Goal: Information Seeking & Learning: Learn about a topic

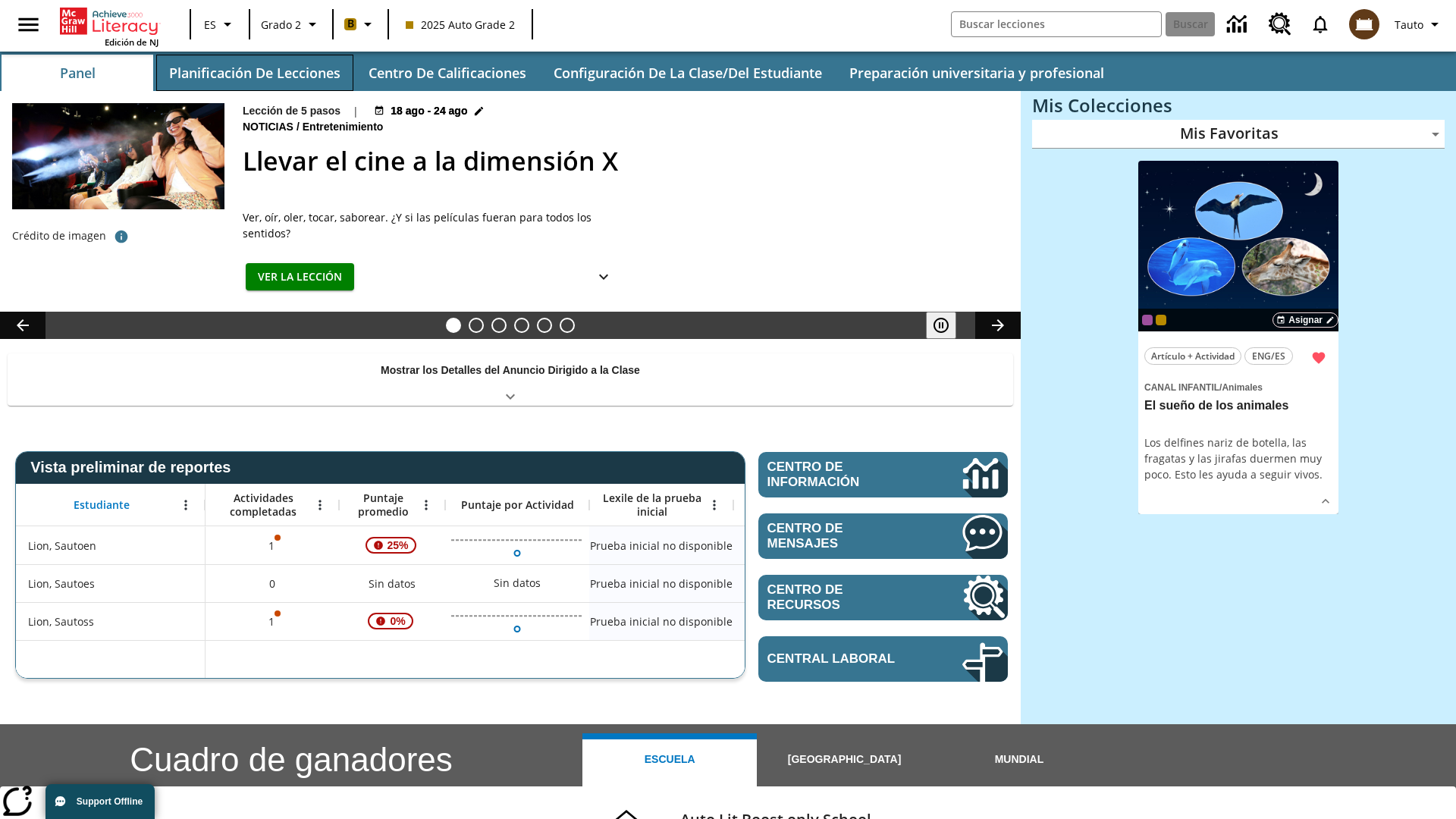
click at [254, 73] on button "Planificación de lecciones" at bounding box center [254, 73] width 198 height 37
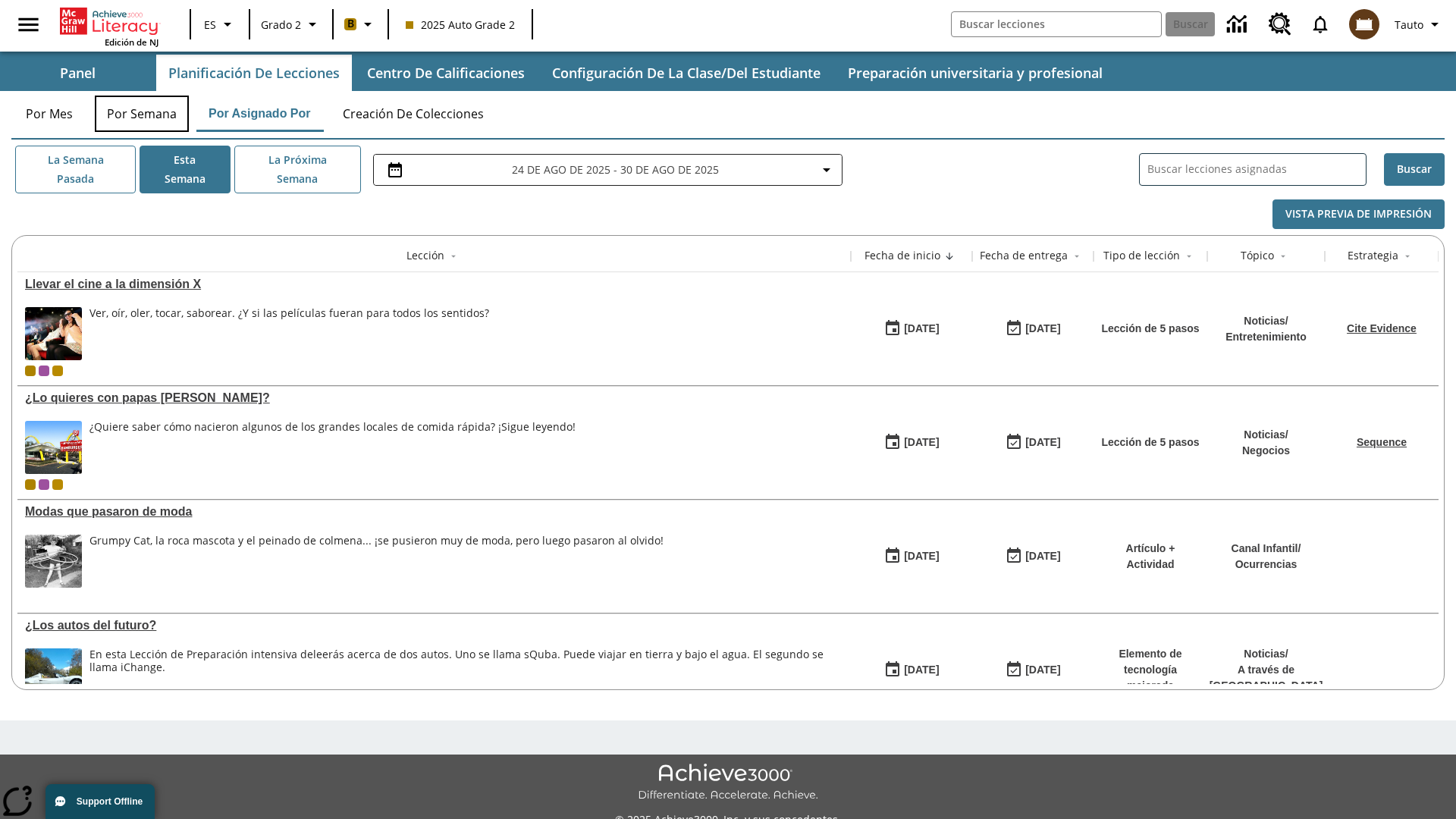
click at [142, 114] on button "Por semana" at bounding box center [142, 114] width 94 height 37
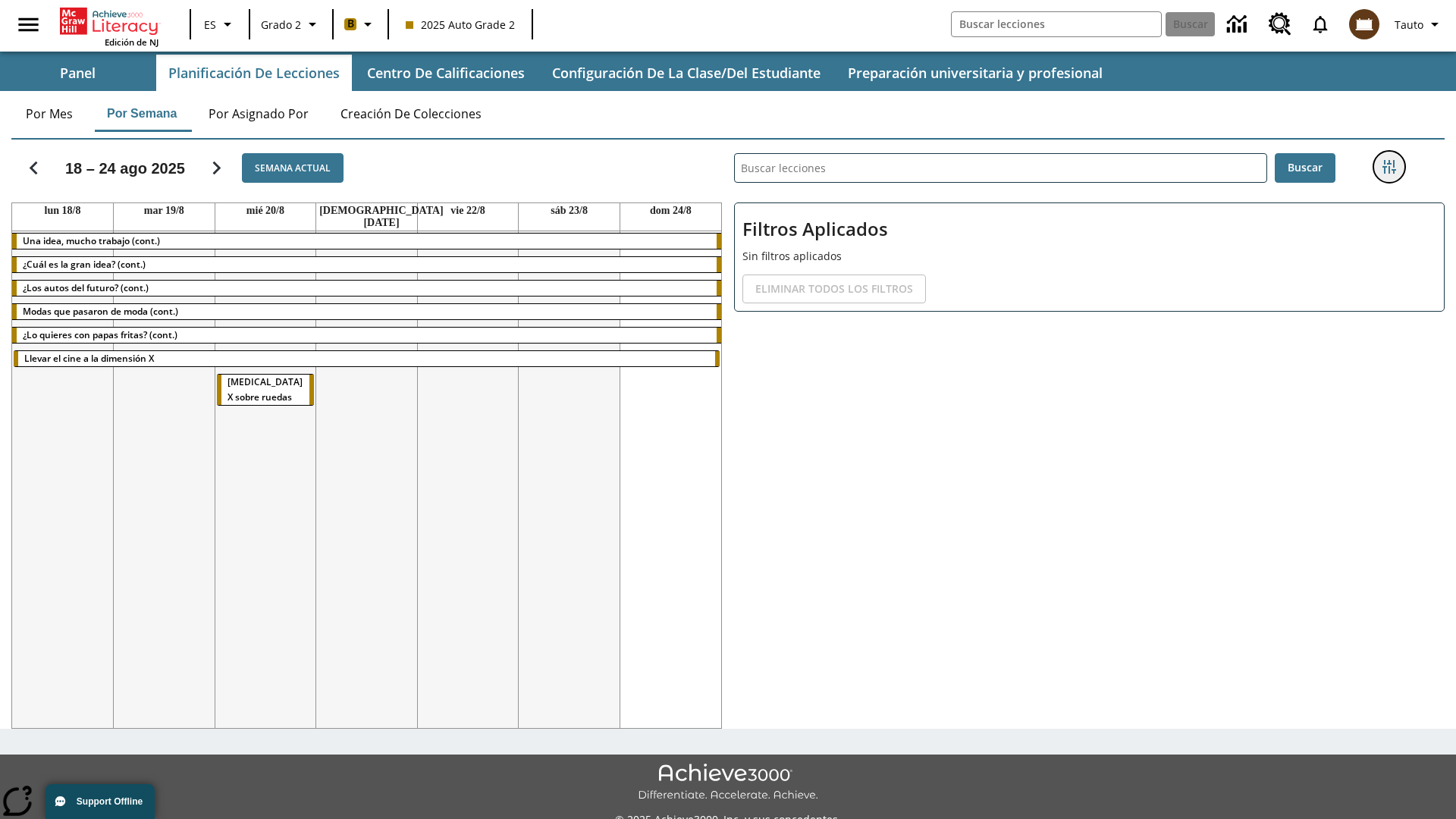
click at [1389, 167] on icon "Menú lateral de filtros" at bounding box center [1390, 167] width 13 height 13
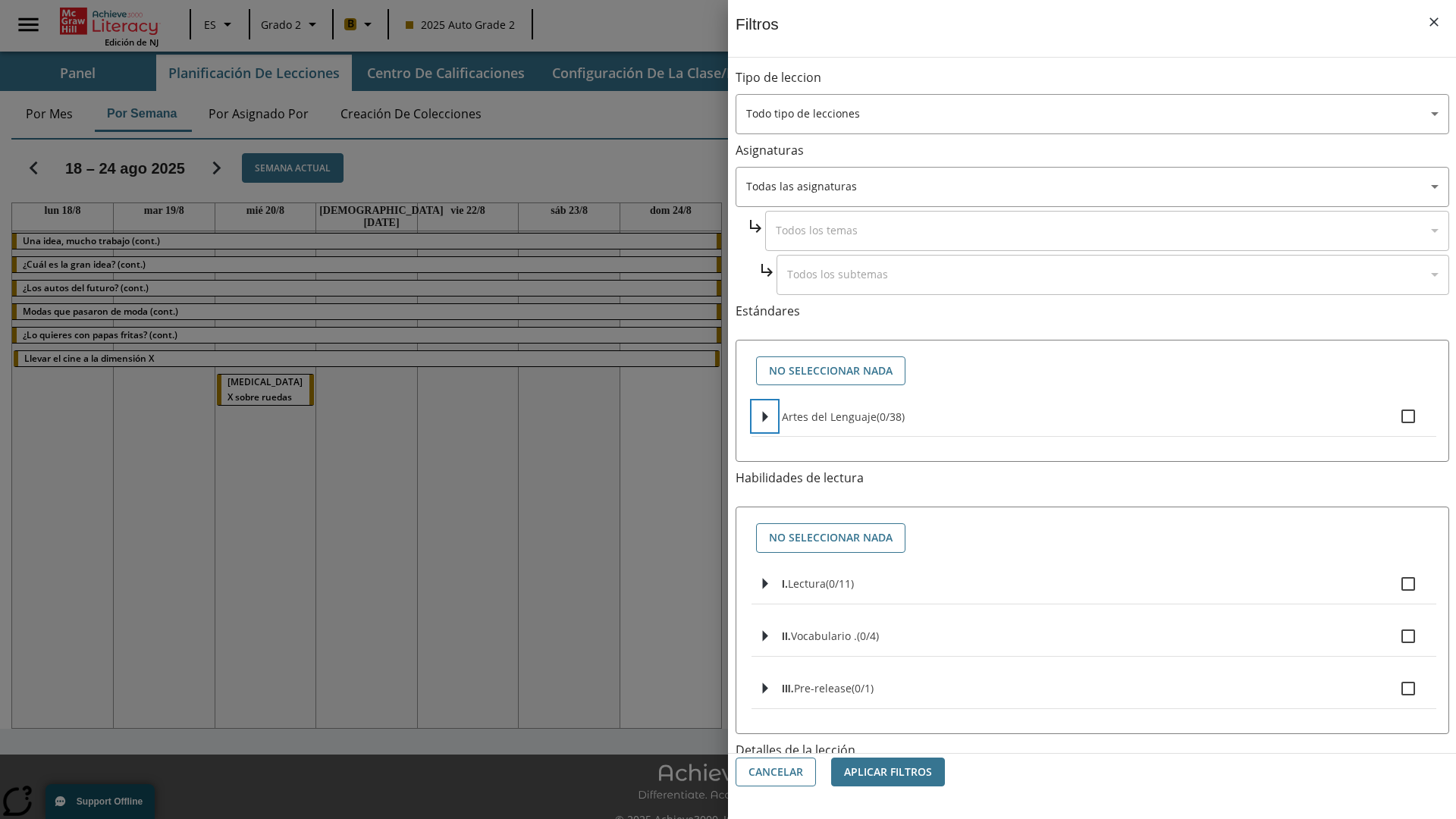
click at [764, 416] on icon "Seleccione estándares" at bounding box center [766, 417] width 6 height 12
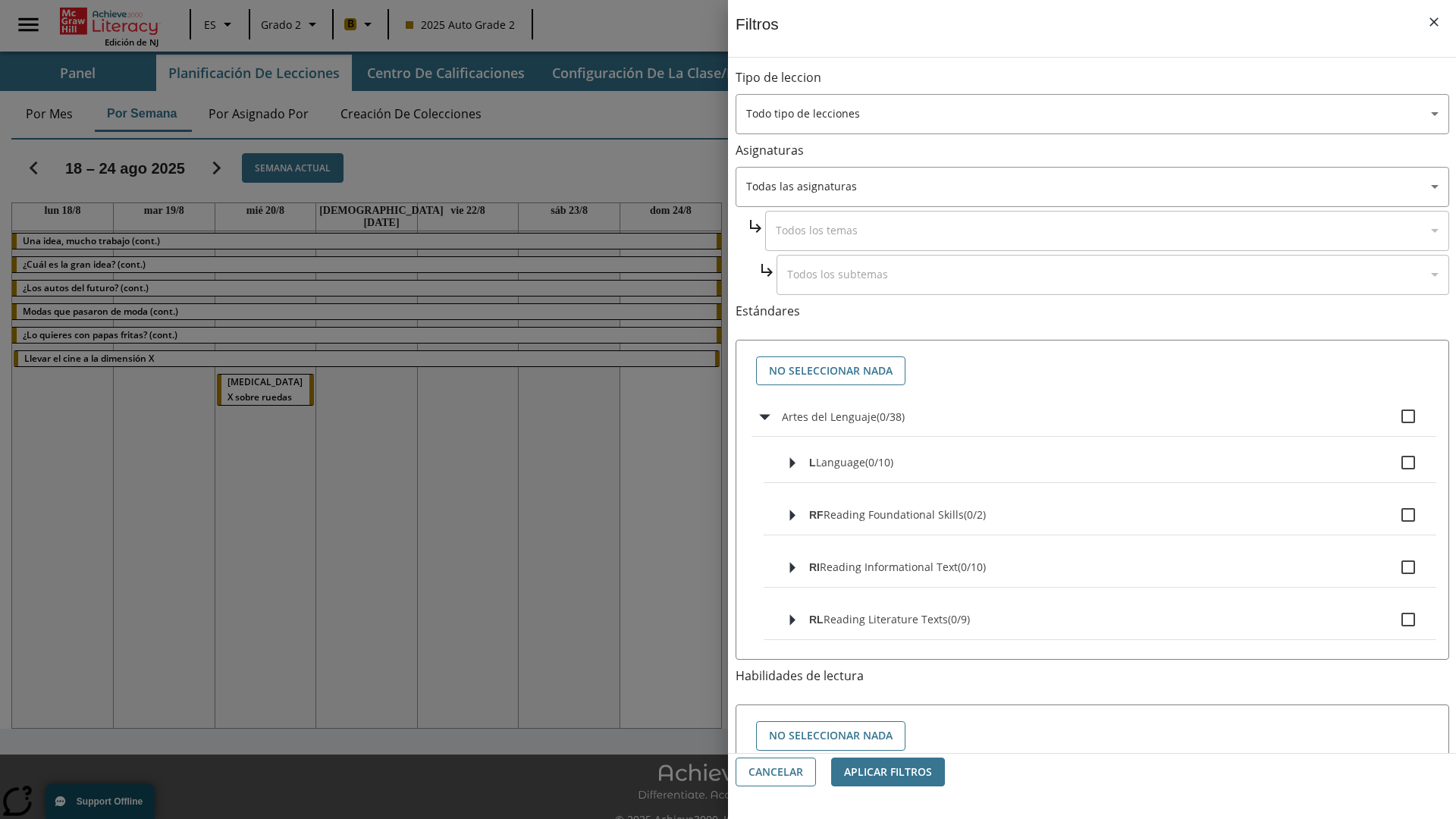
click at [1102, 416] on label "Artes del Lenguaje ( 0 / 38 )" at bounding box center [1102, 416] width 643 height 32
click at [1392, 416] on input "Artes del Lenguaje ( 0 / 38 )" at bounding box center [1408, 416] width 32 height 32
checkbox input "true"
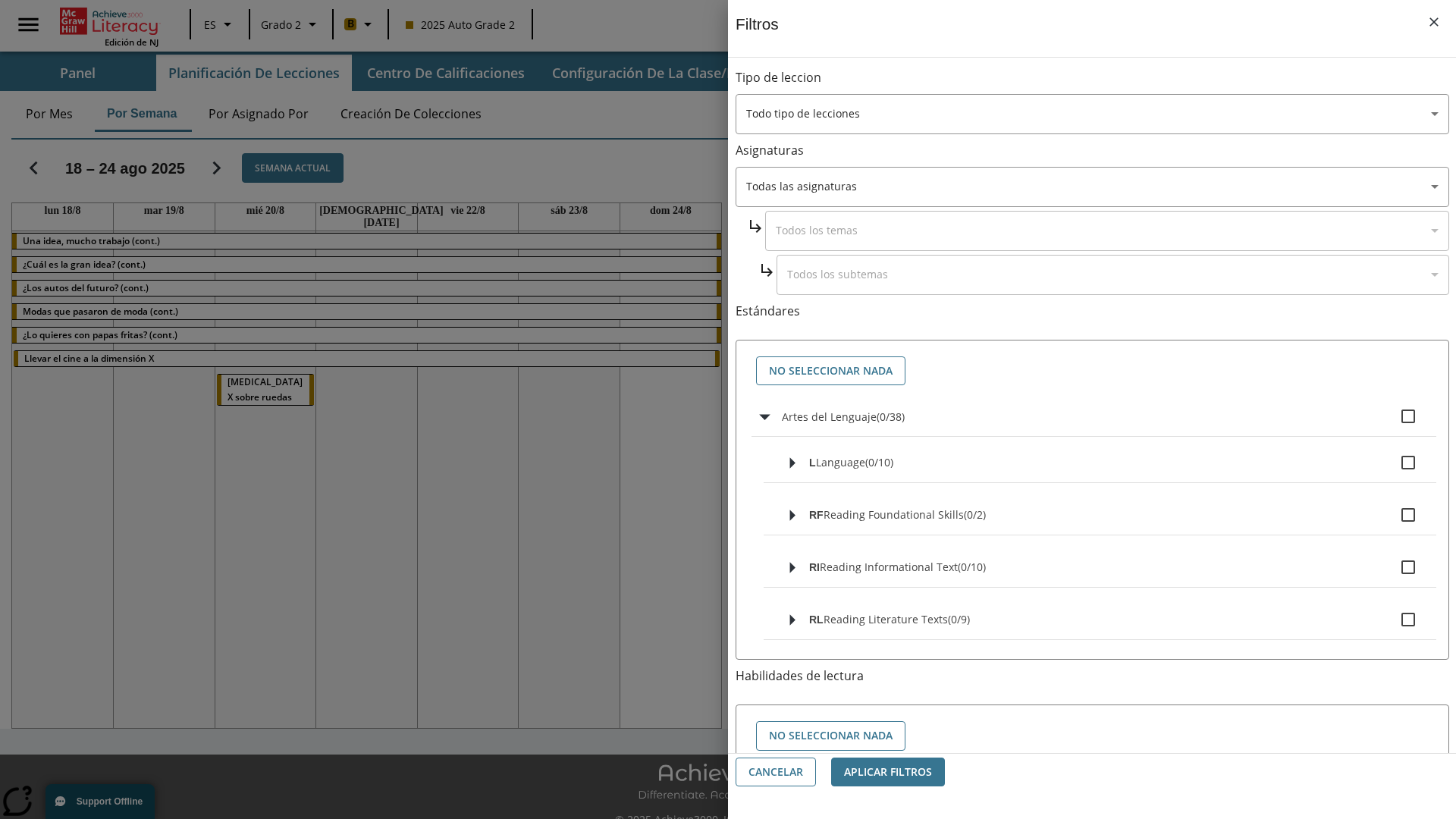
checkbox input "true"
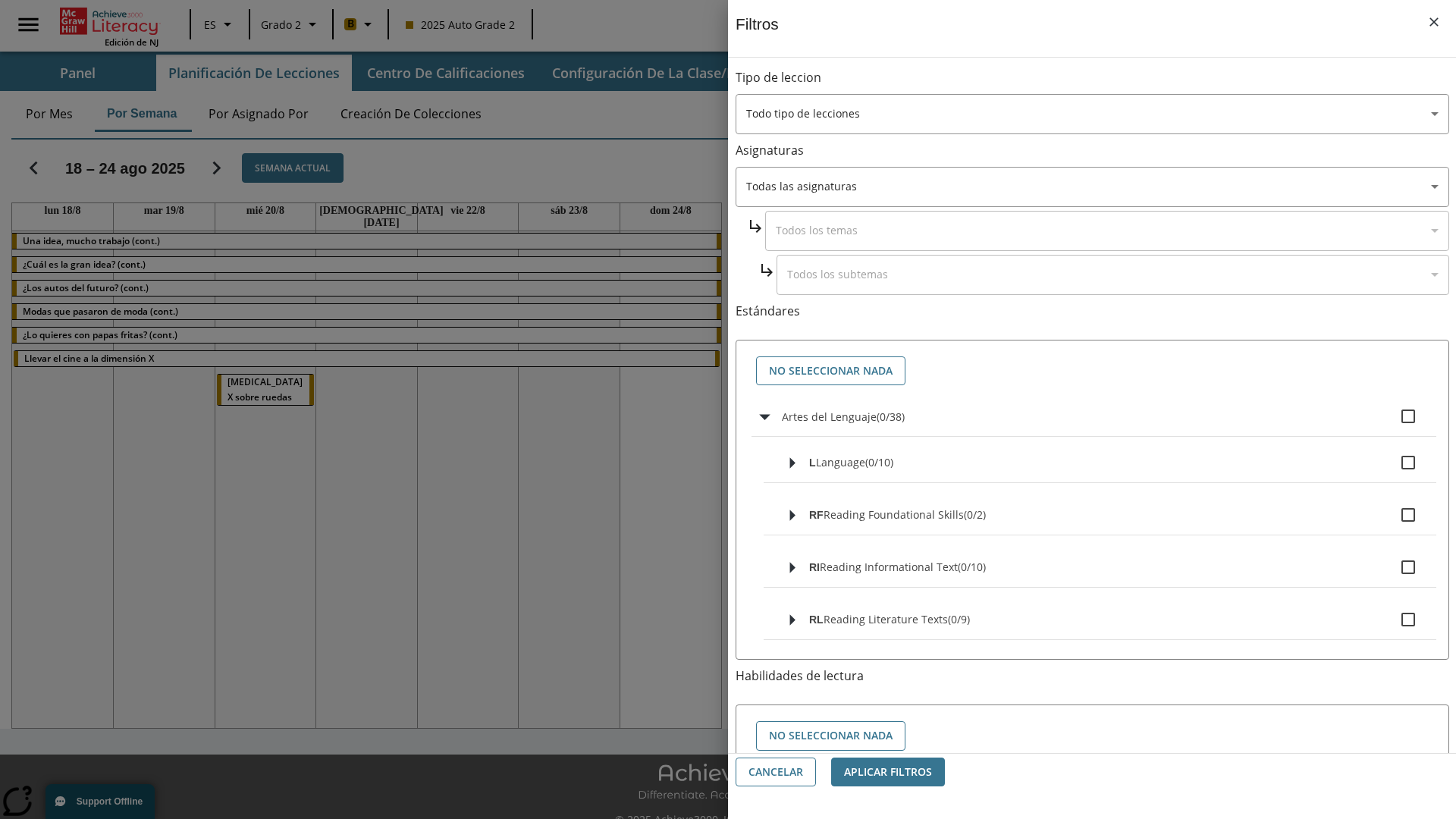
checkbox input "true"
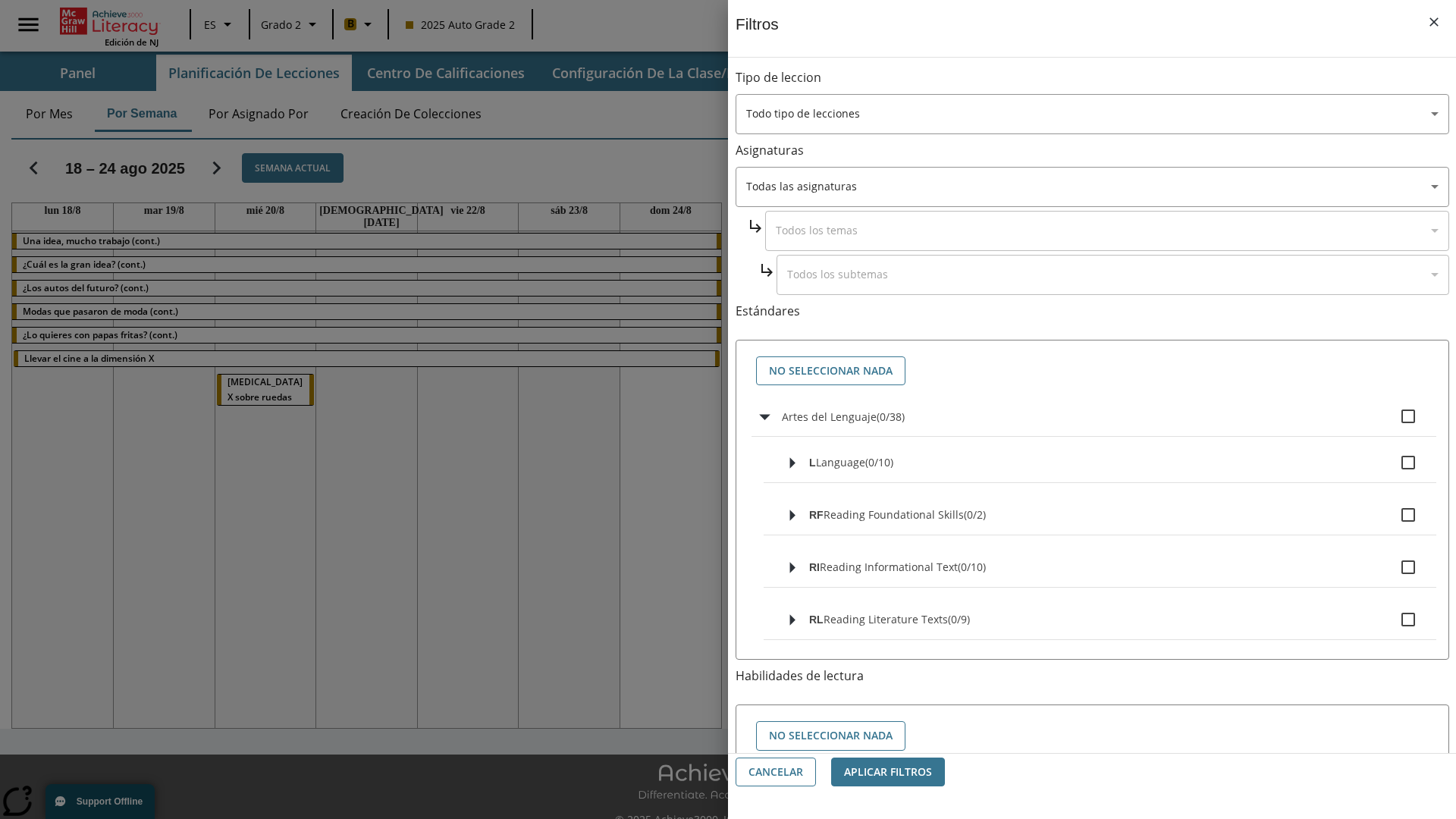
checkbox input "true"
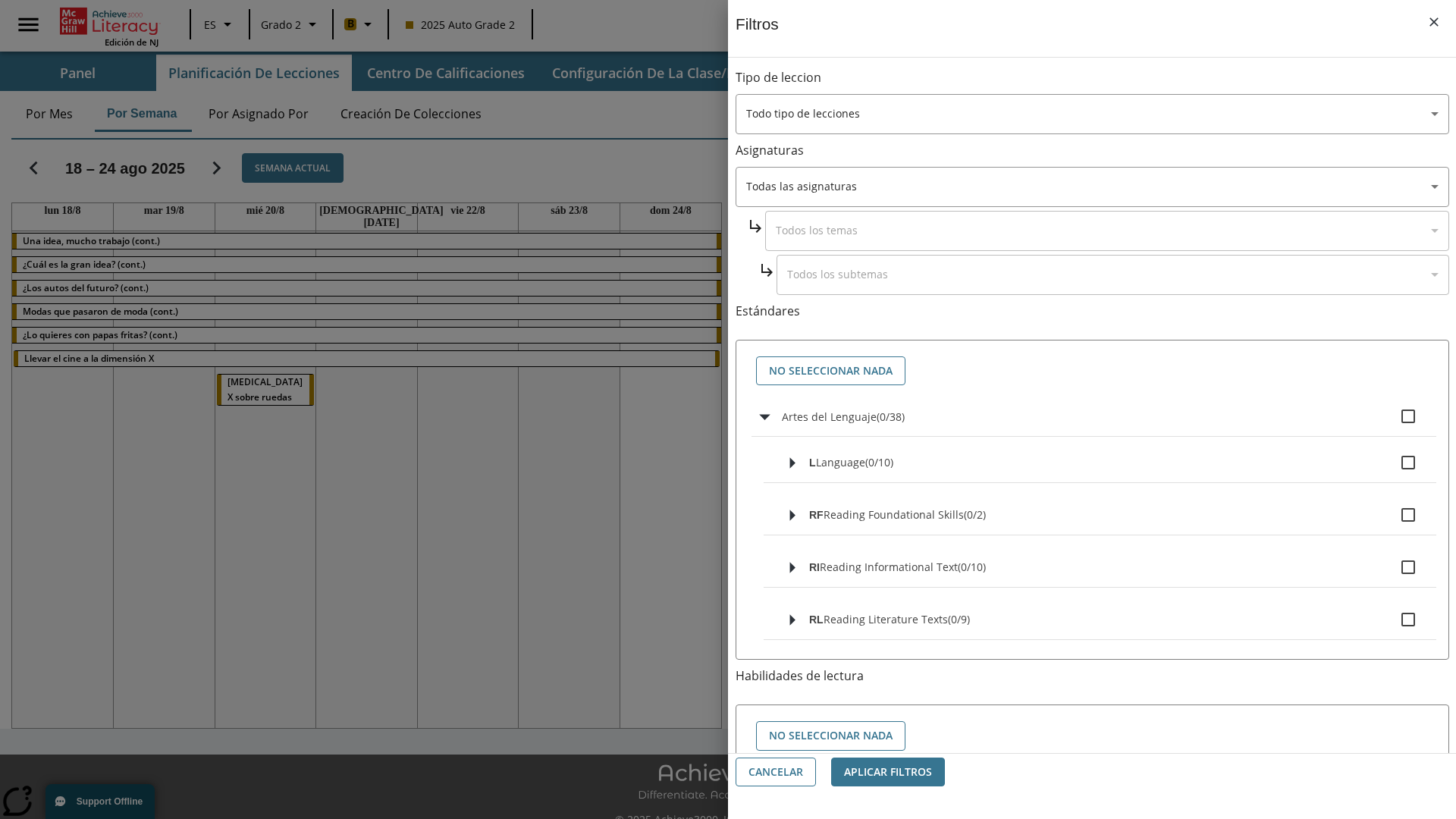
checkbox input "true"
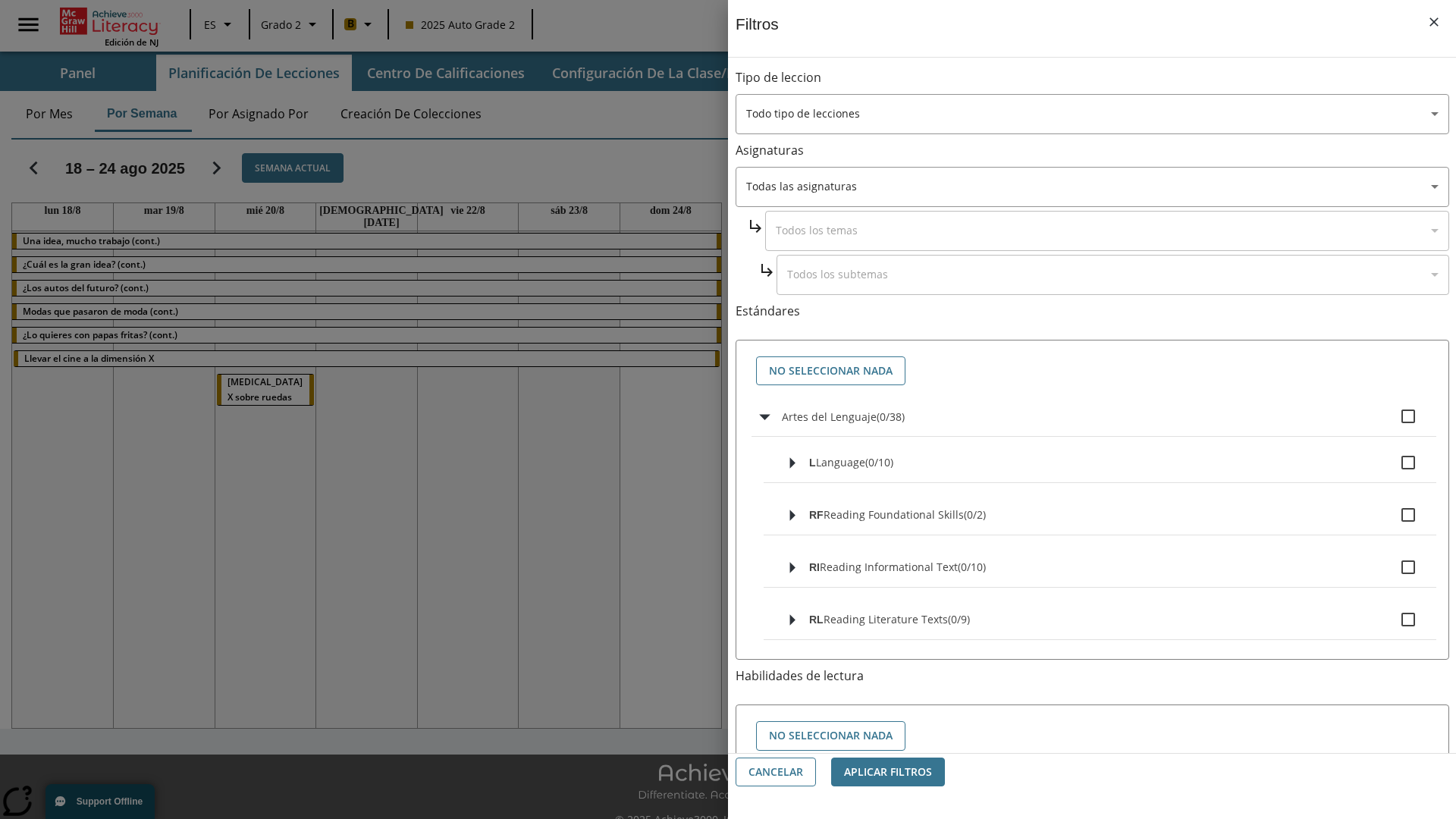
checkbox input "true"
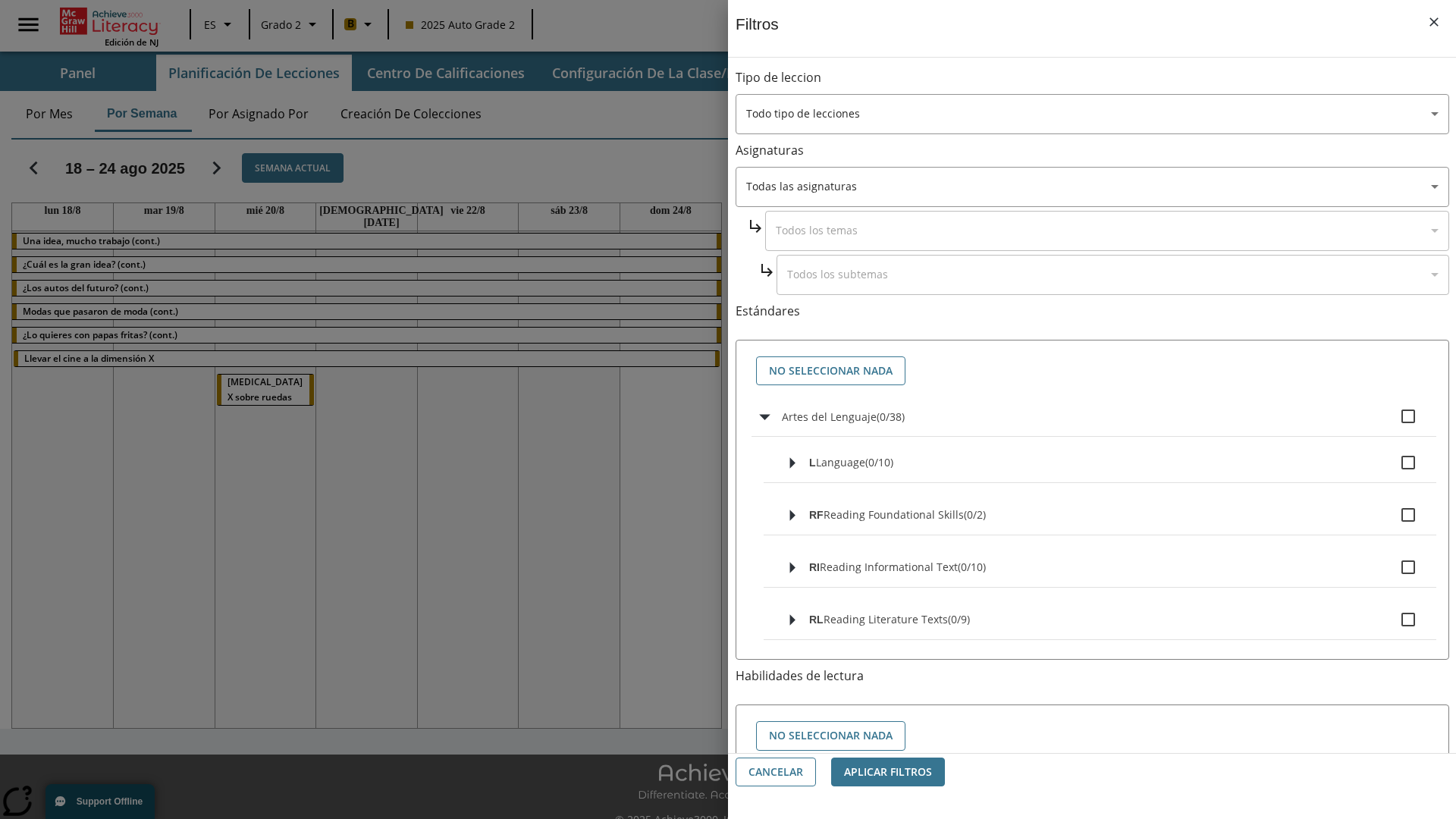
checkbox input "true"
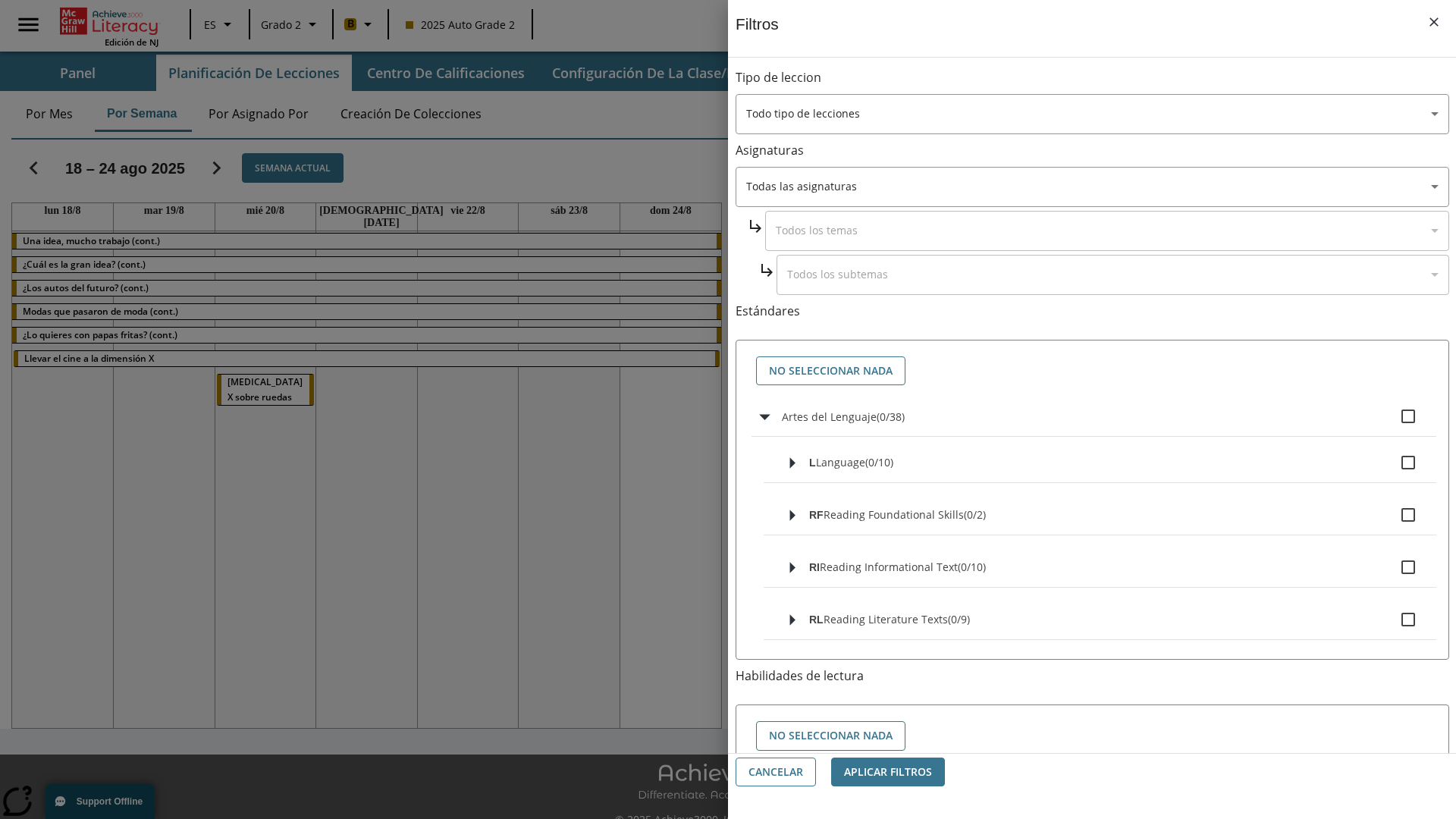
checkbox input "true"
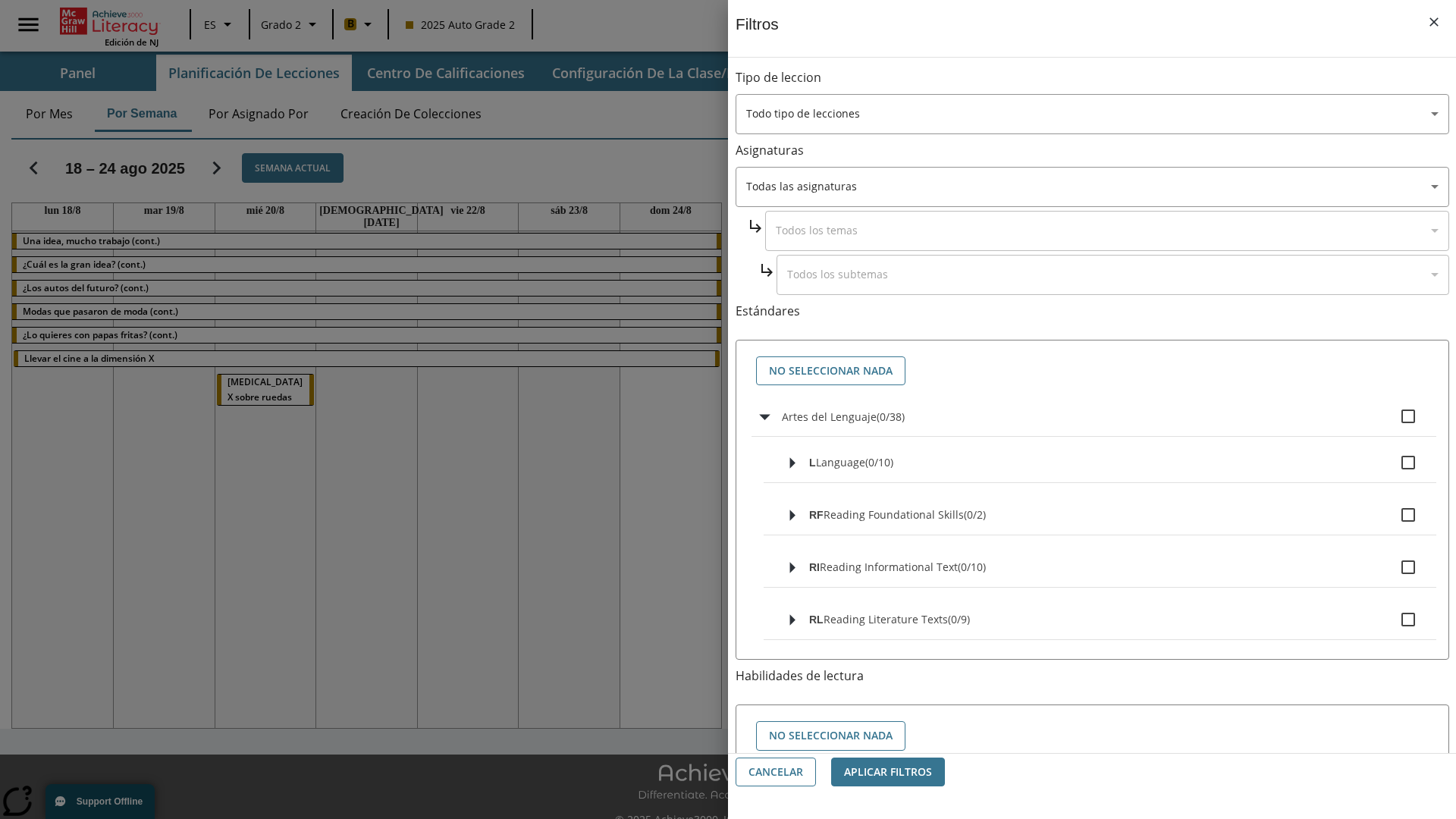
checkbox input "true"
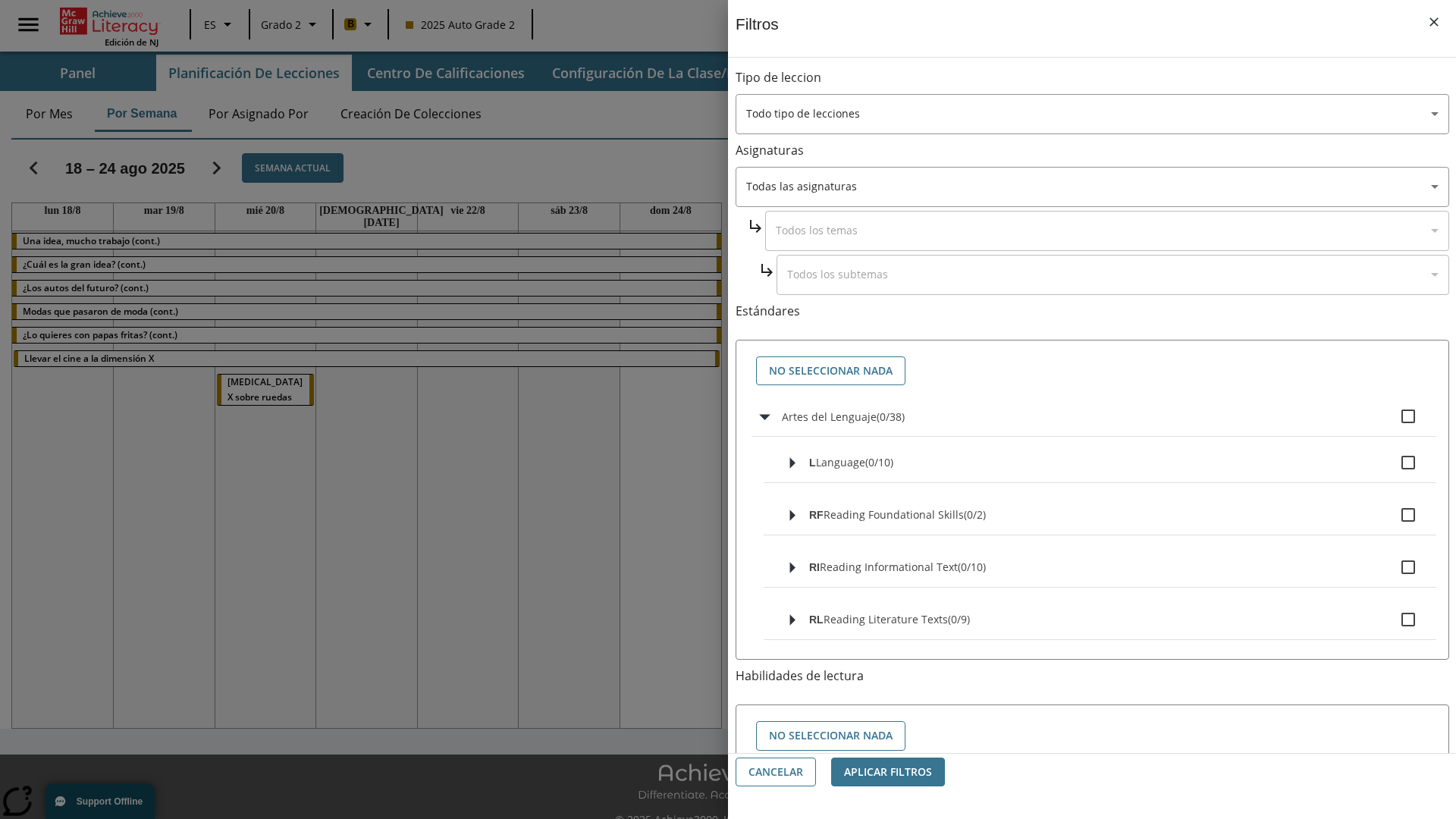
checkbox input "true"
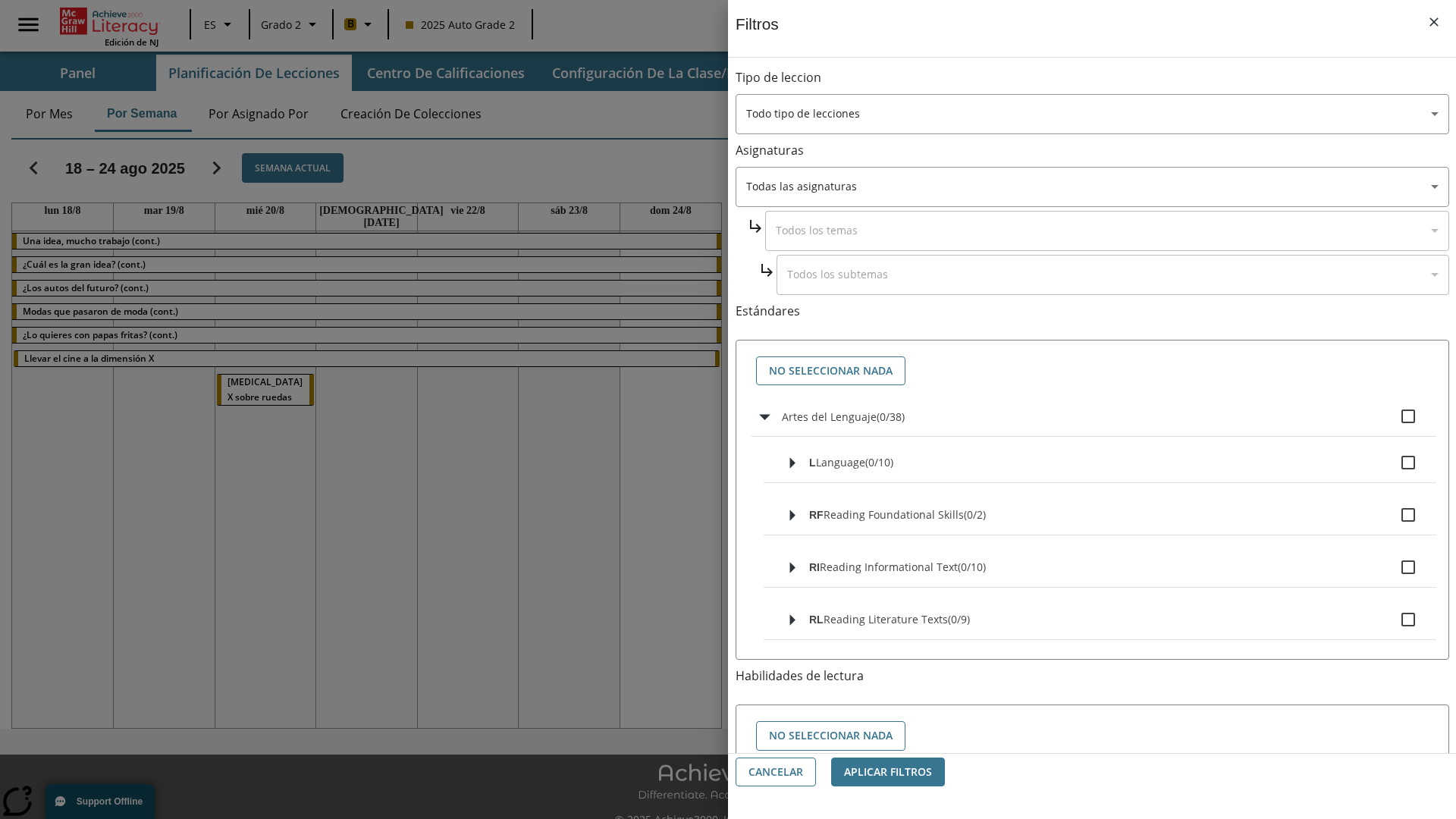
checkbox input "true"
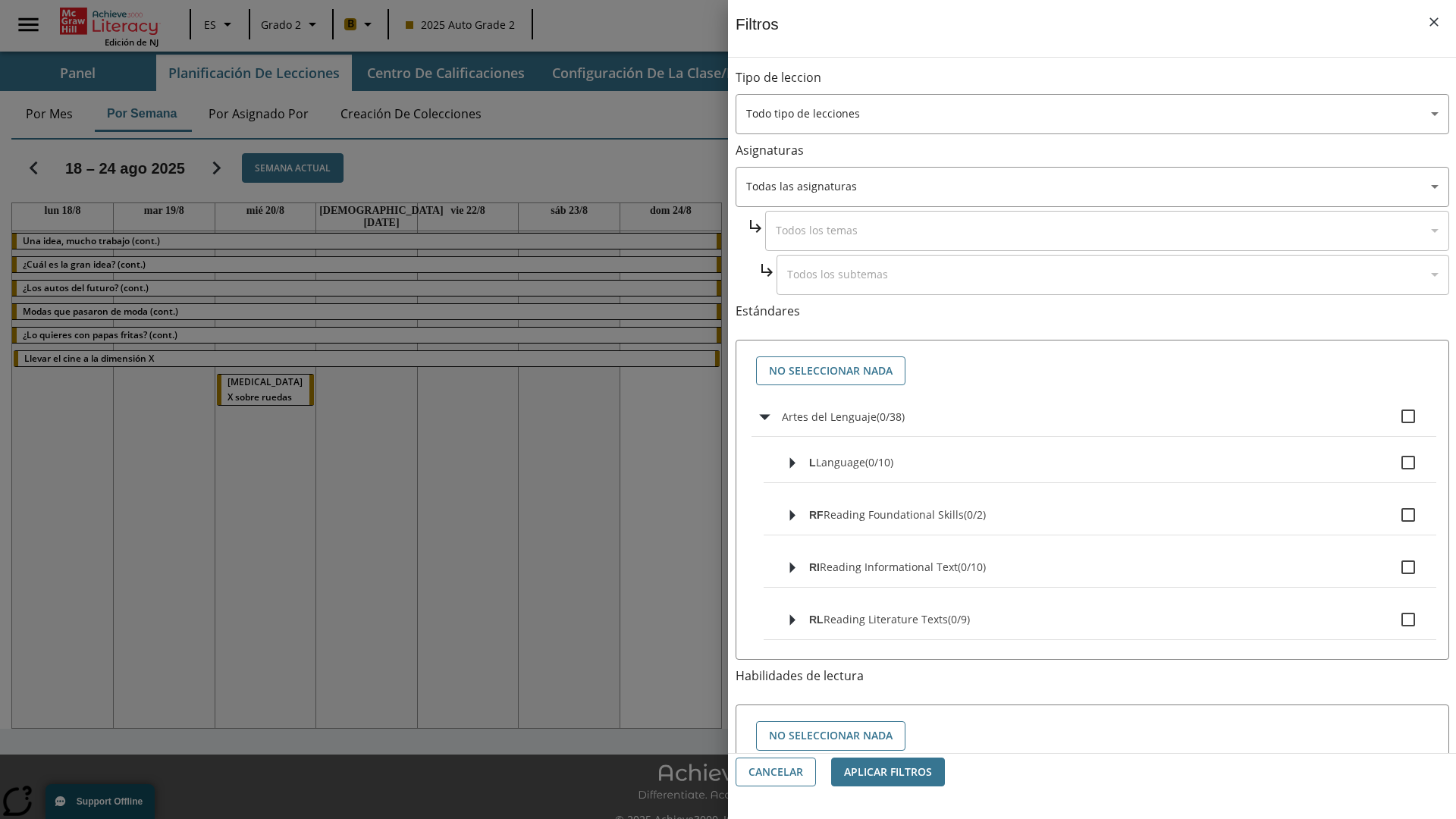
checkbox input "true"
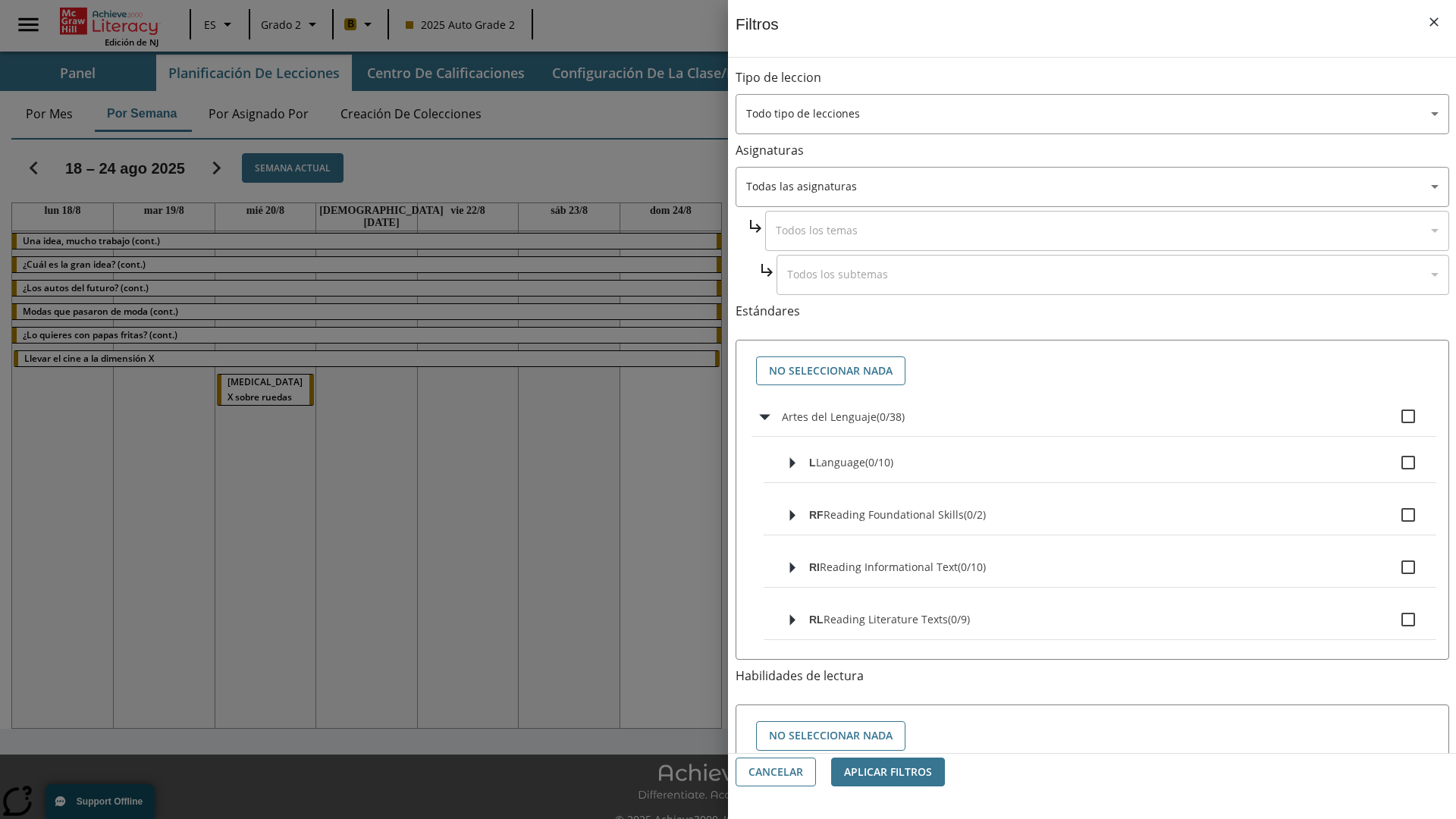
checkbox input "true"
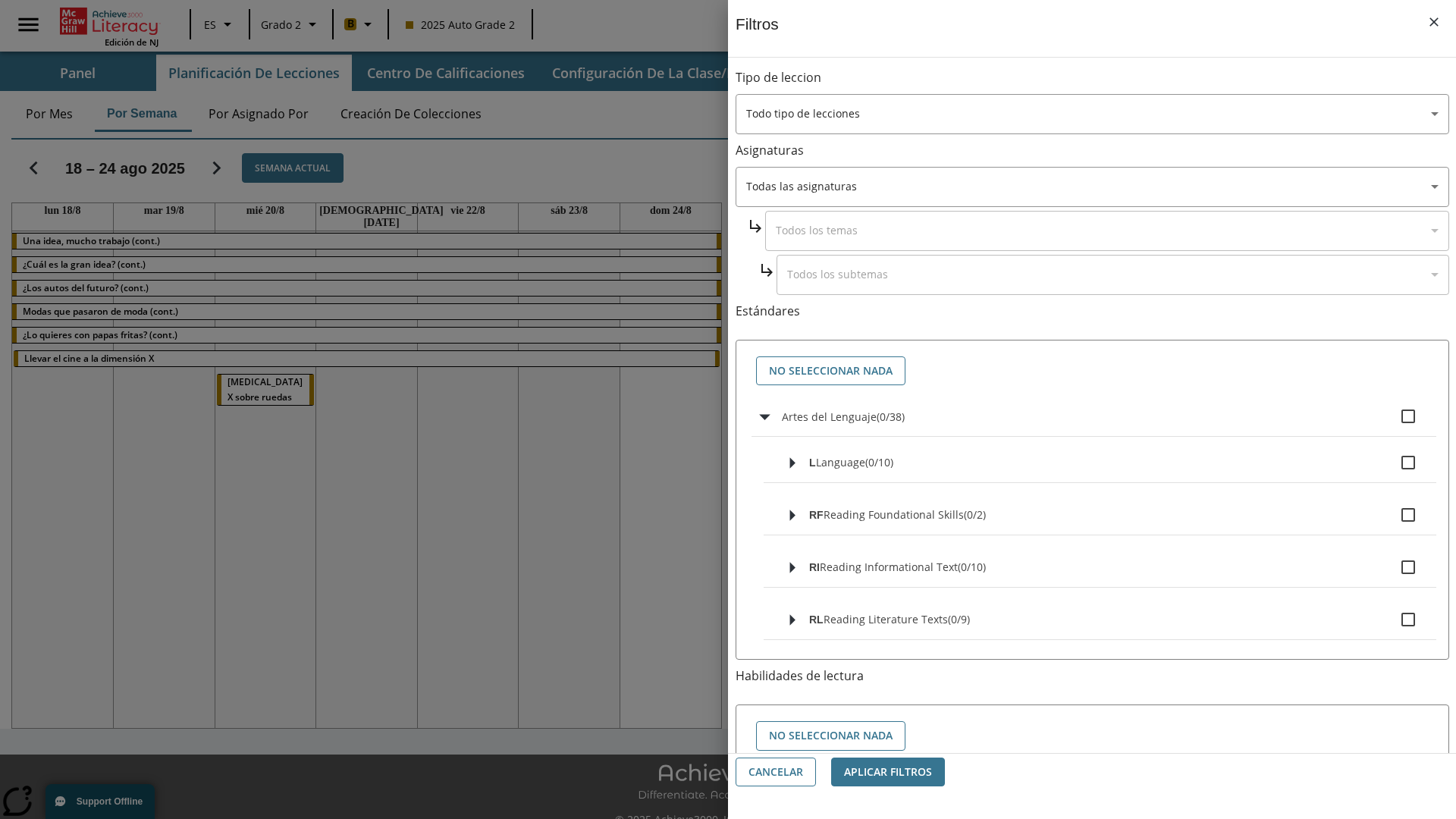
checkbox input "true"
click at [831, 371] on button "No seleccionar nada" at bounding box center [831, 371] width 149 height 30
checkbox input "false"
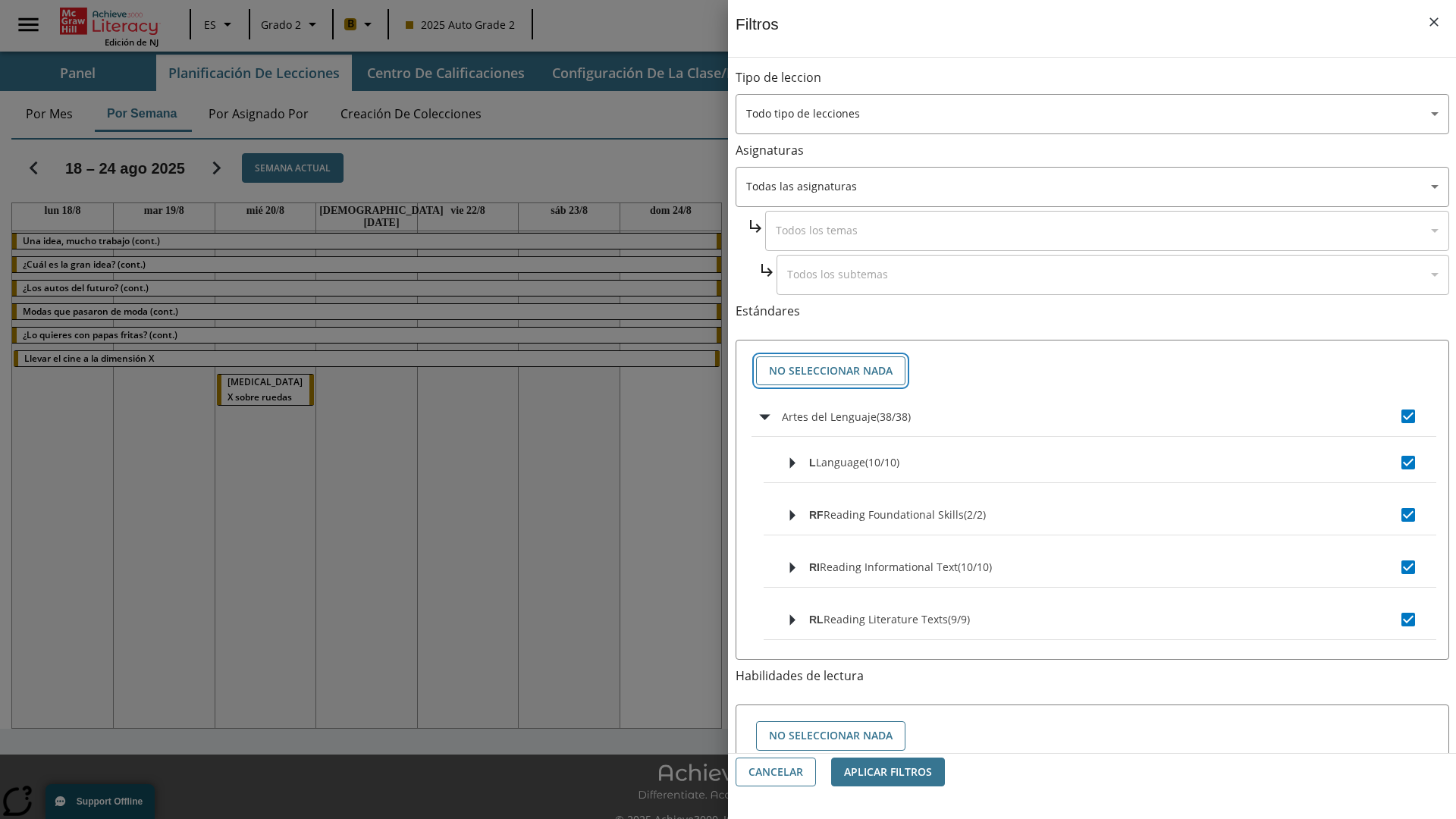
checkbox input "false"
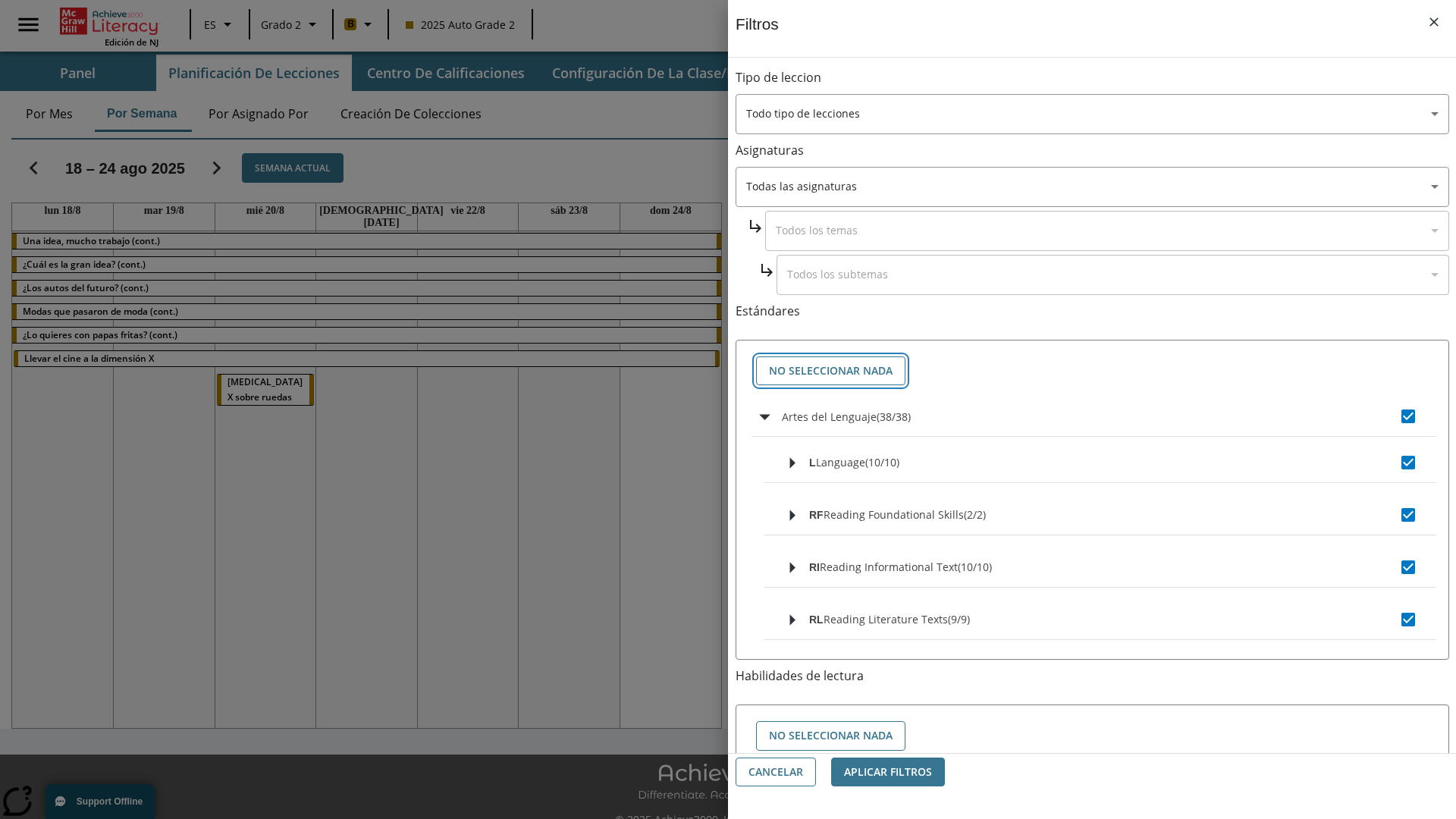
checkbox input "false"
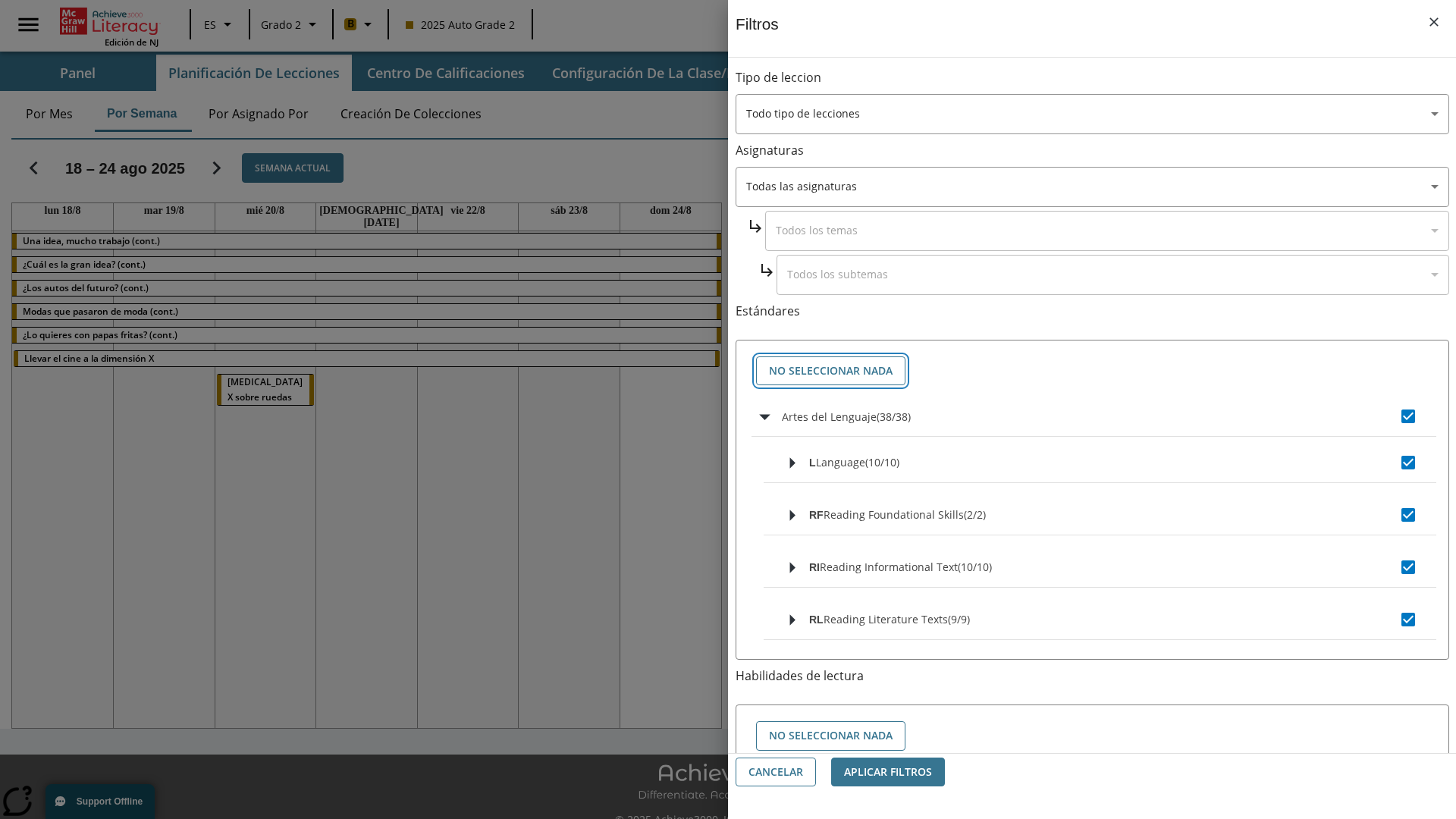
checkbox input "false"
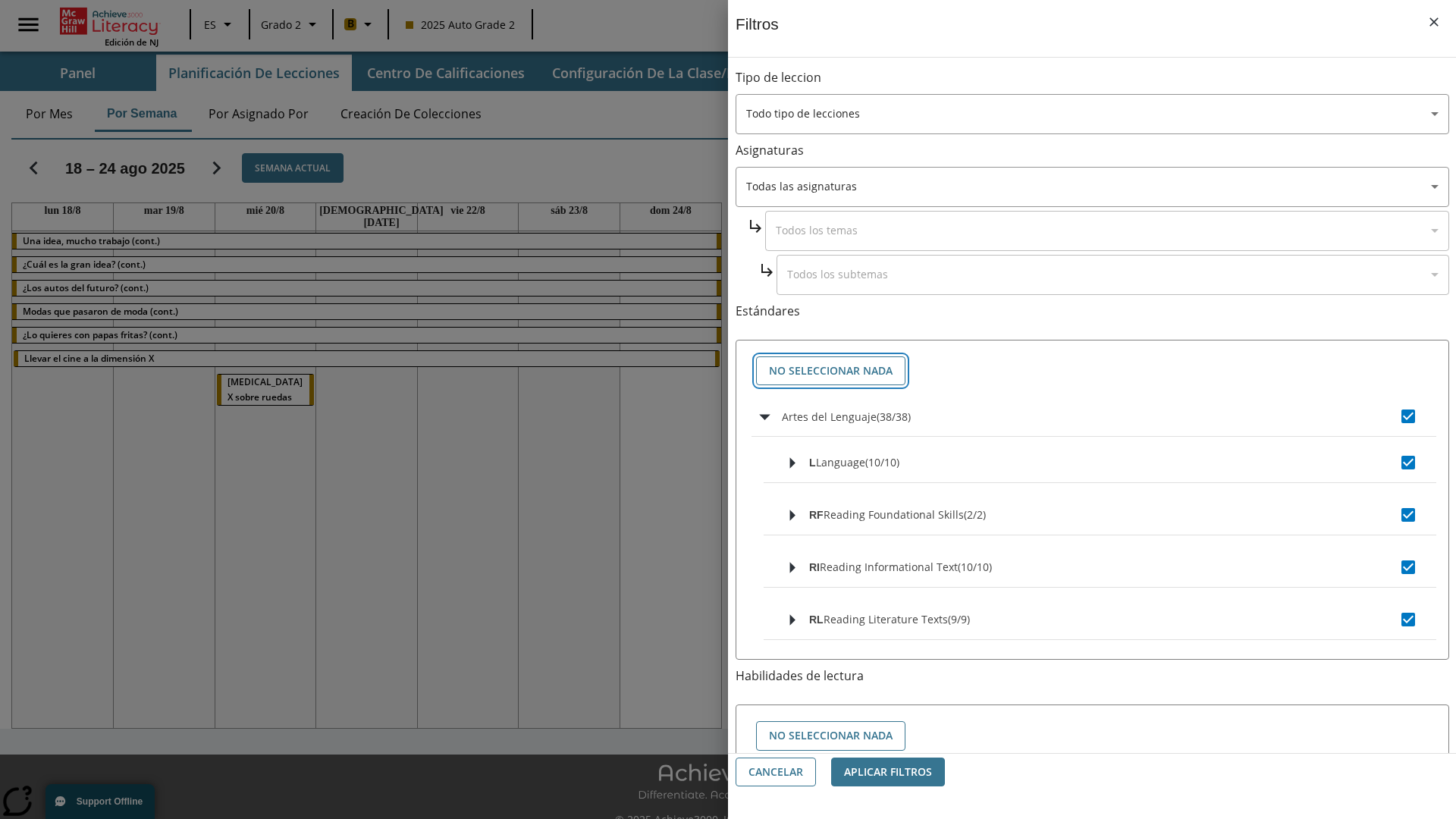
checkbox input "false"
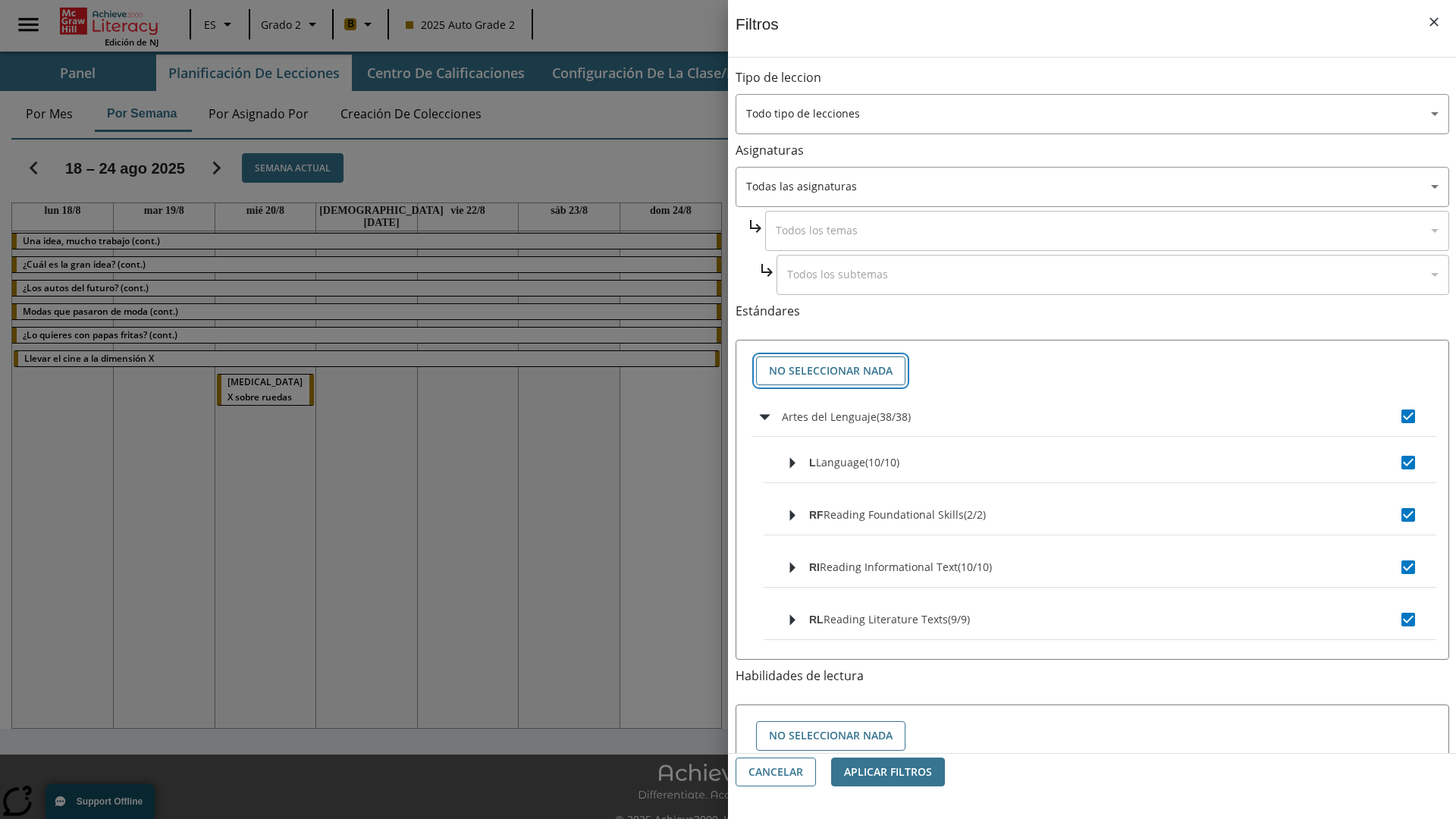
checkbox input "false"
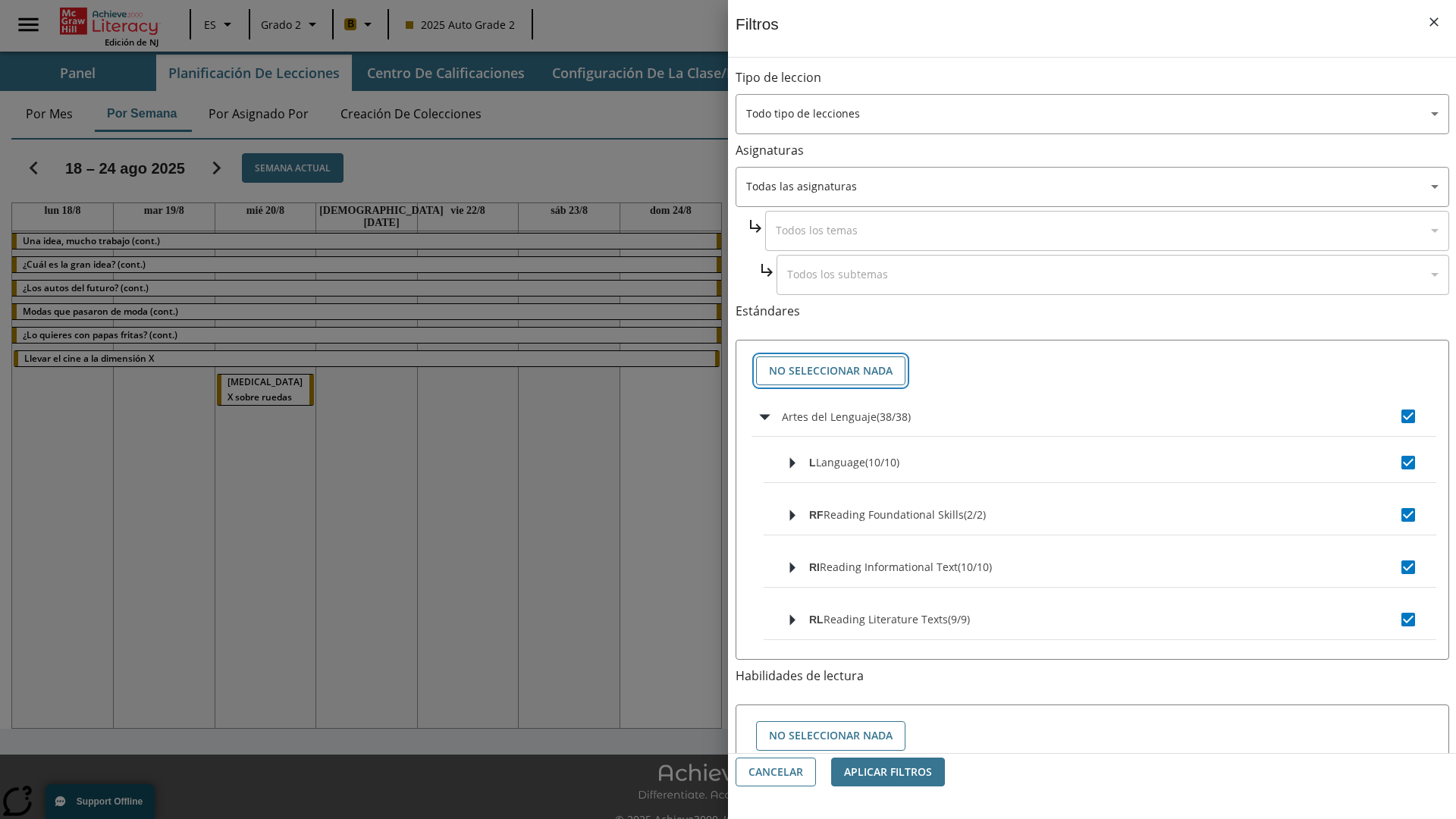
checkbox input "false"
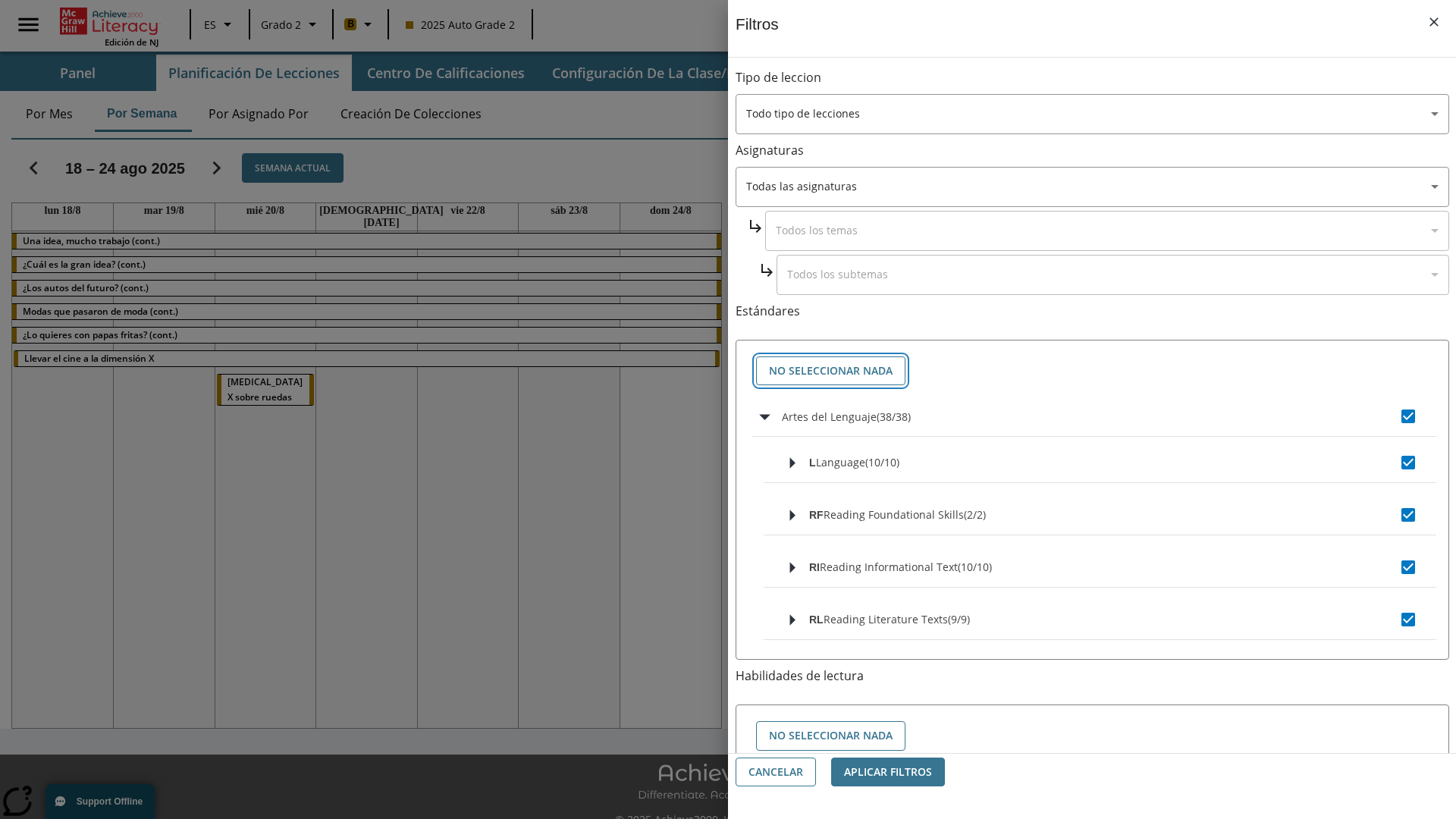
checkbox input "false"
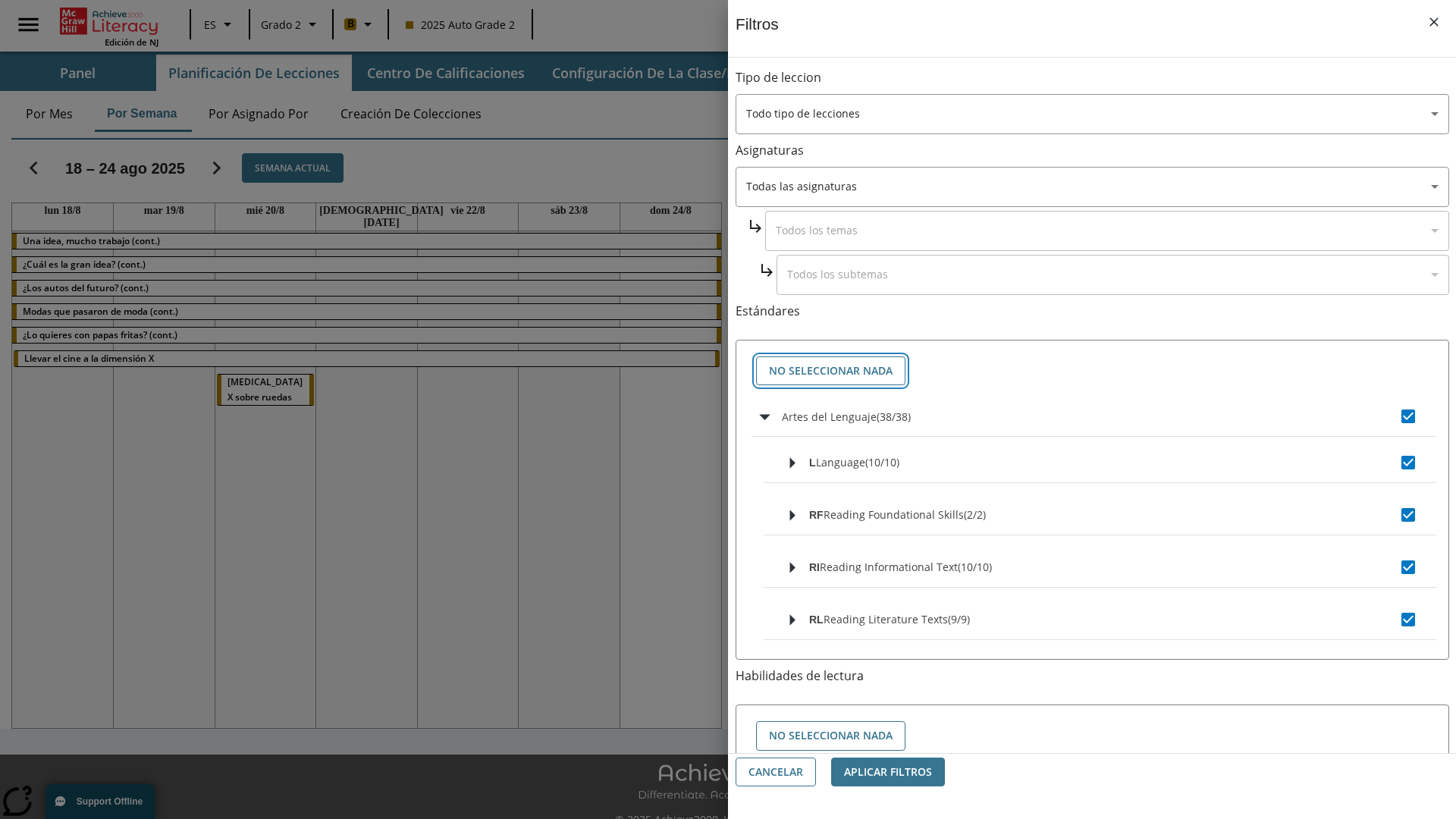
checkbox input "false"
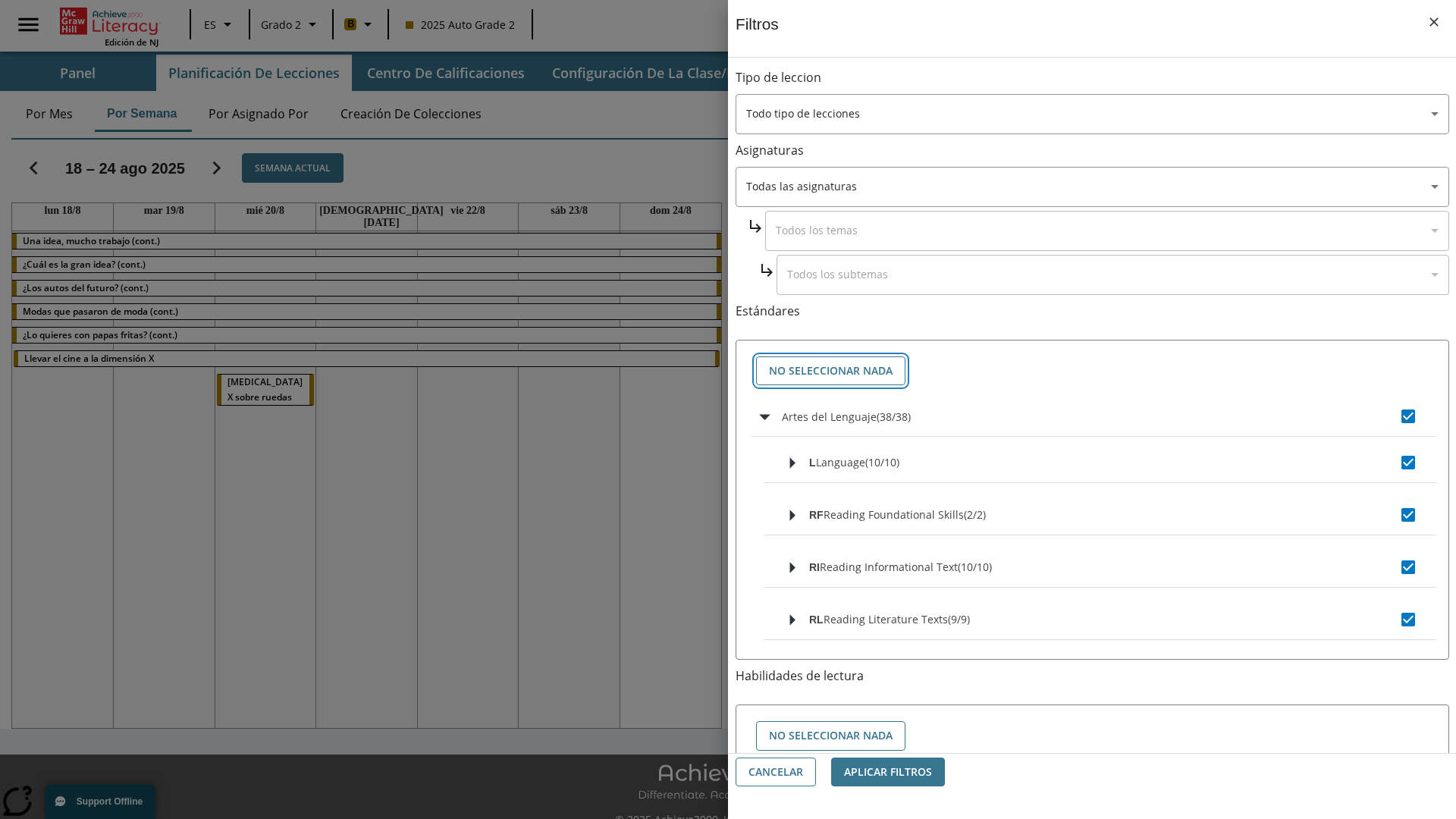
checkbox input "false"
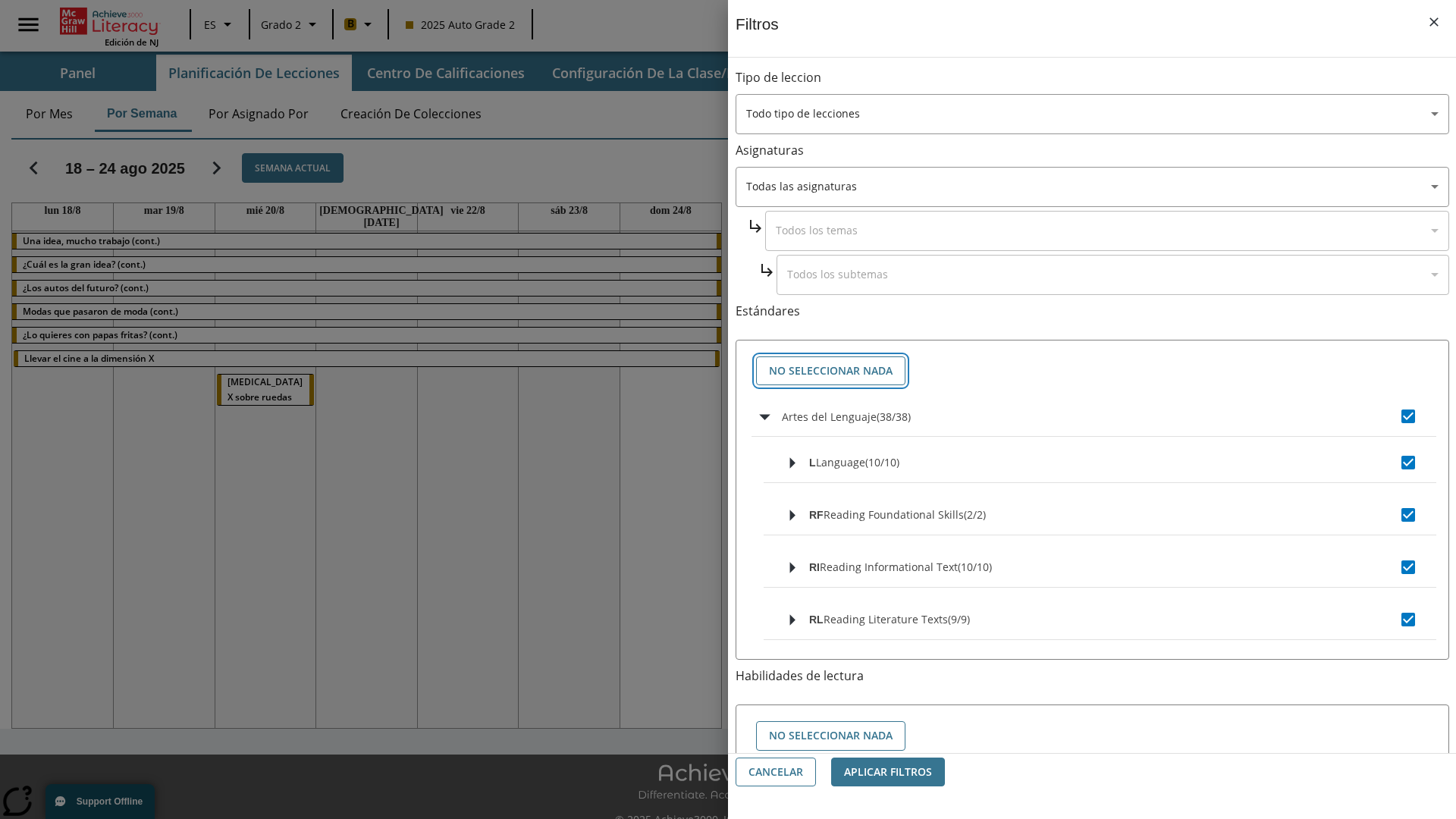
checkbox input "false"
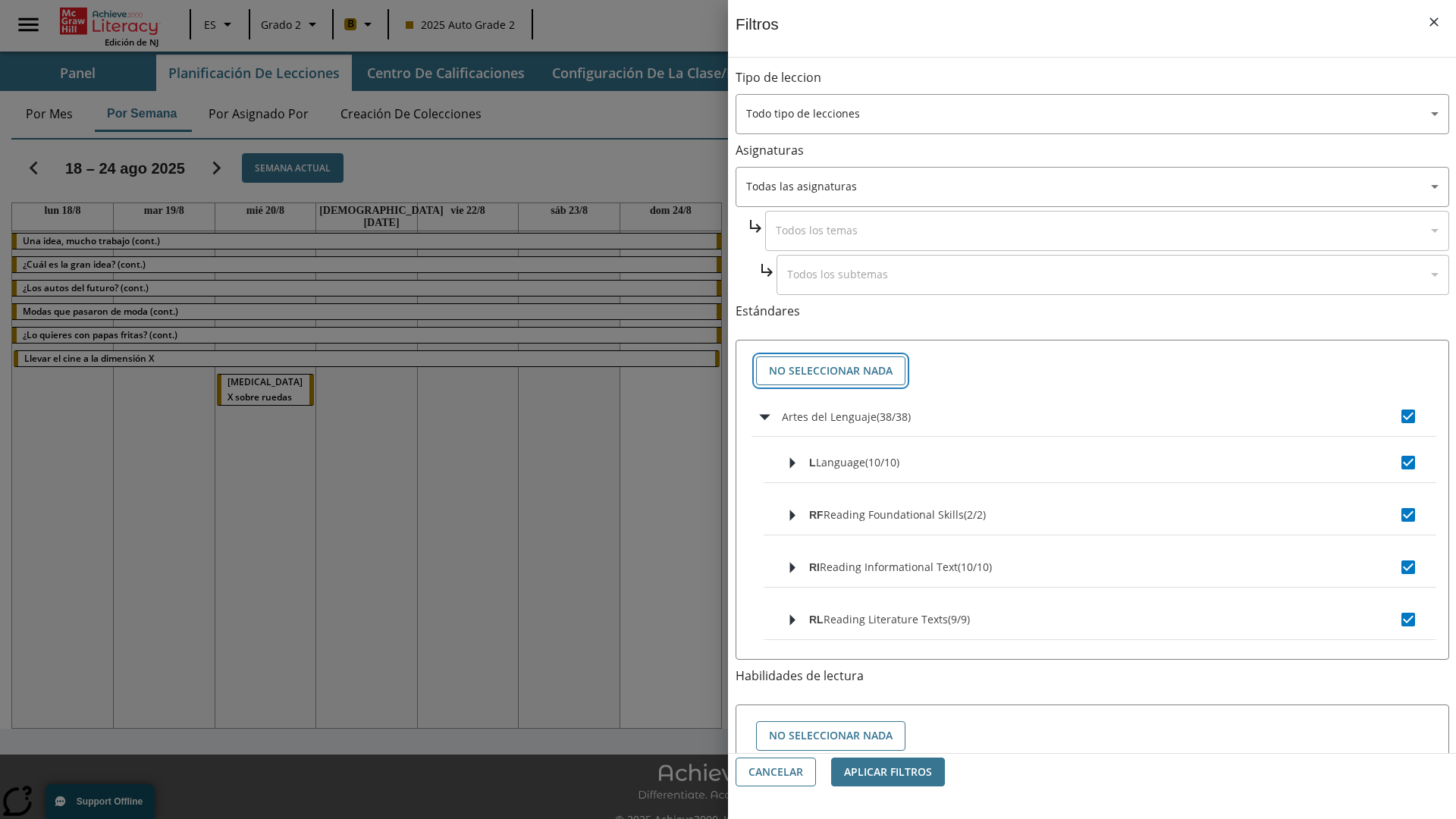
checkbox input "false"
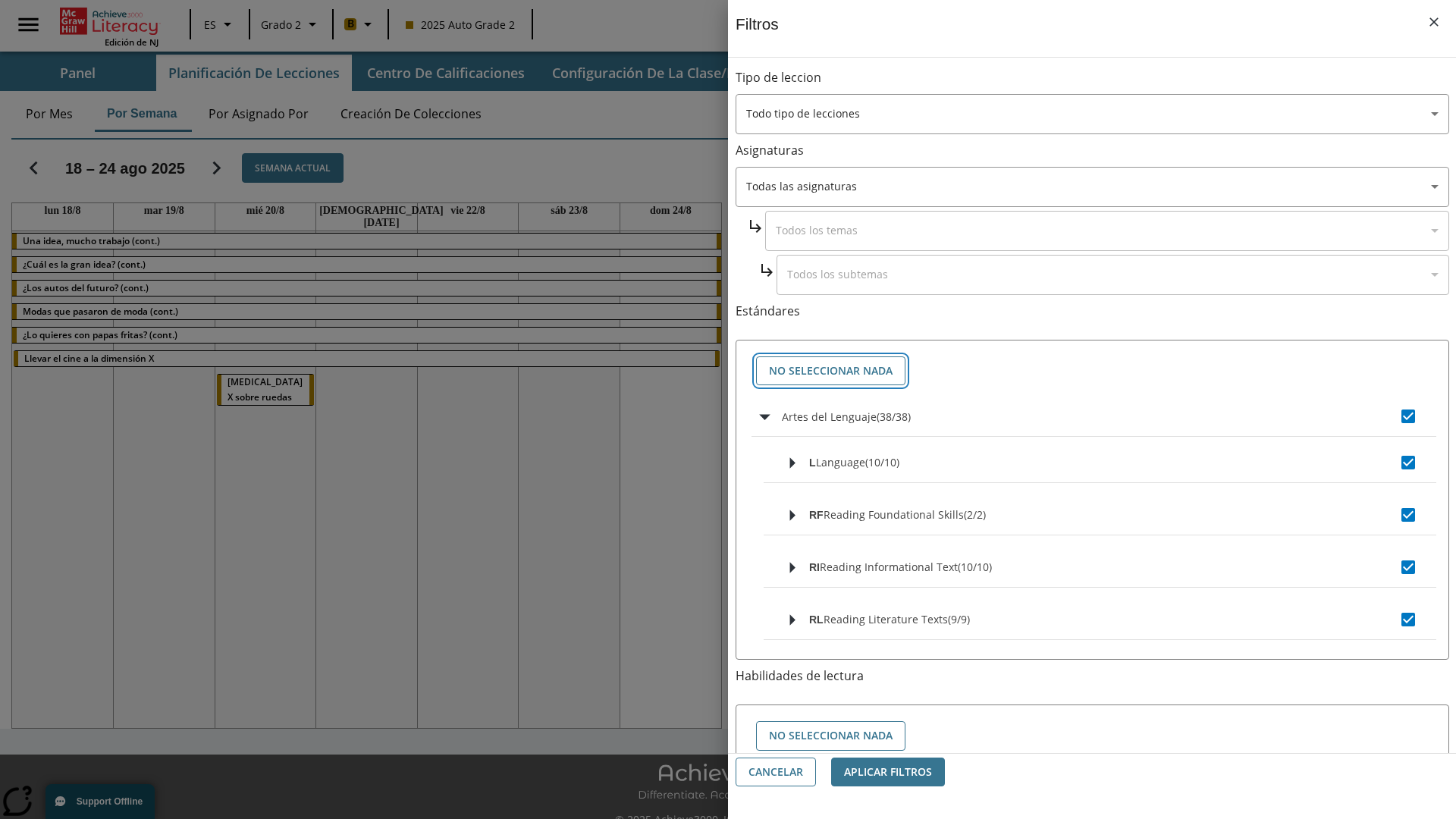
checkbox input "false"
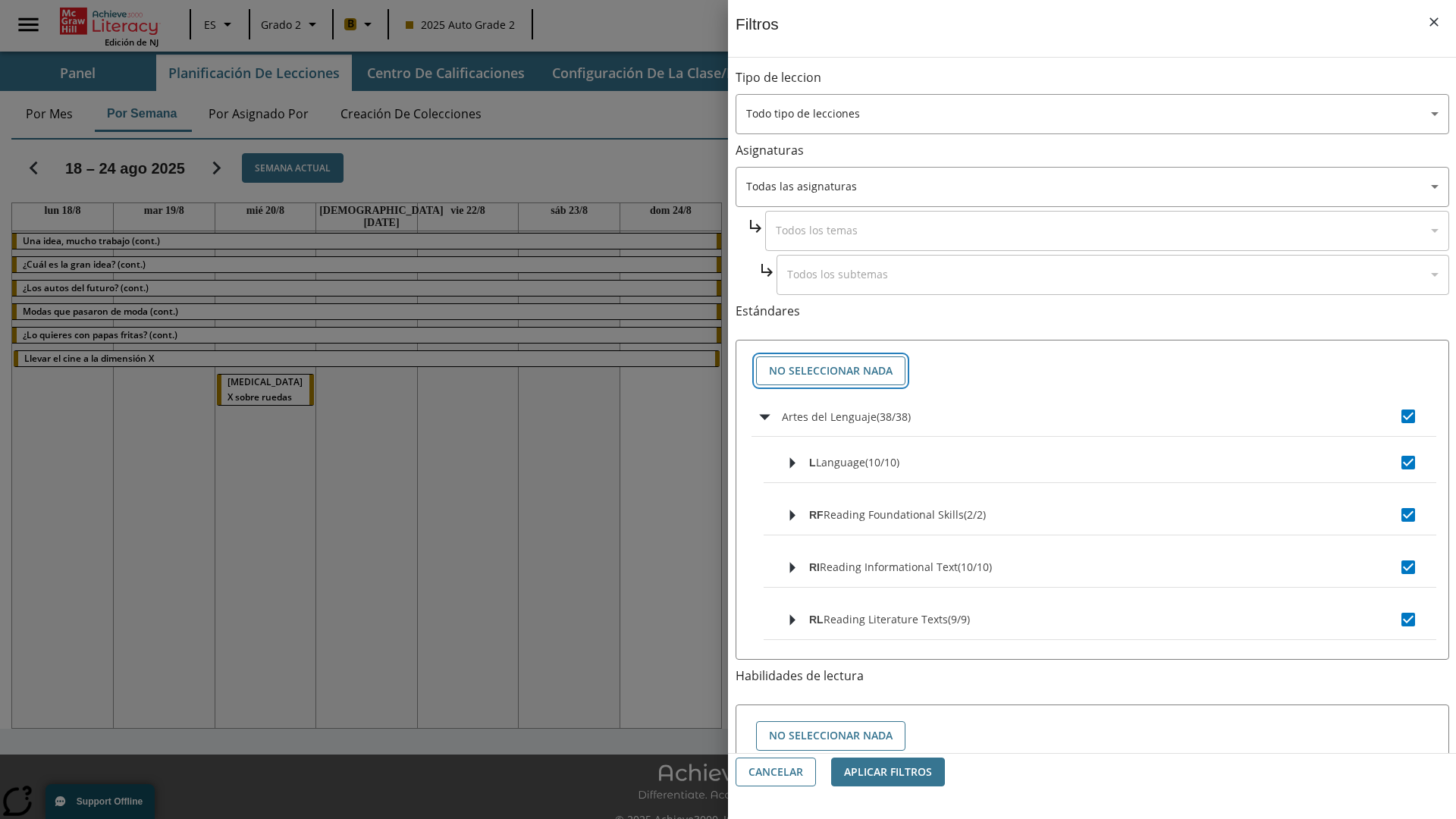
checkbox input "false"
click at [776, 772] on button "Cancelar" at bounding box center [775, 772] width 80 height 30
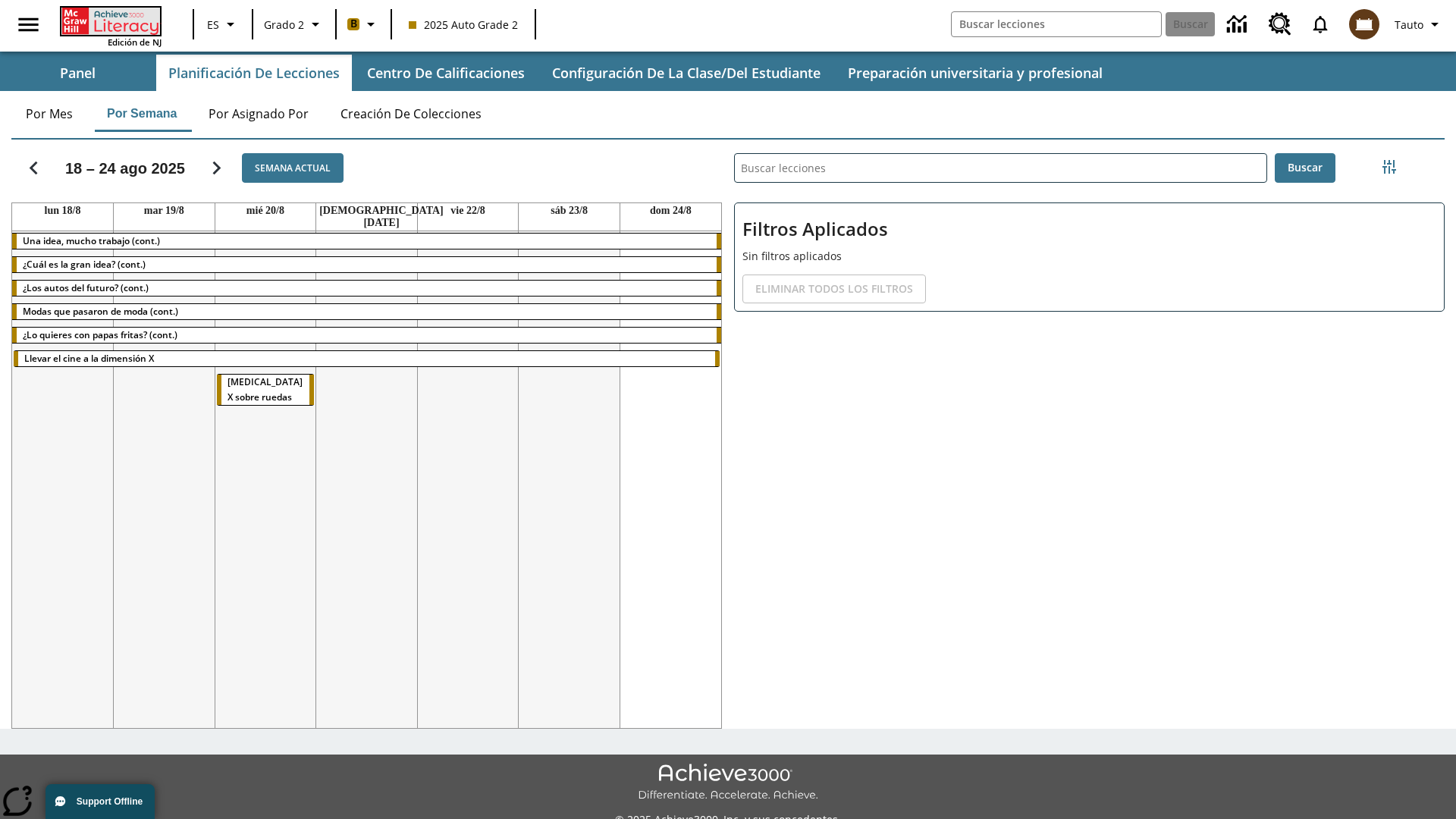
click at [109, 20] on icon "Portada" at bounding box center [112, 21] width 101 height 27
